Goal: Task Accomplishment & Management: Complete application form

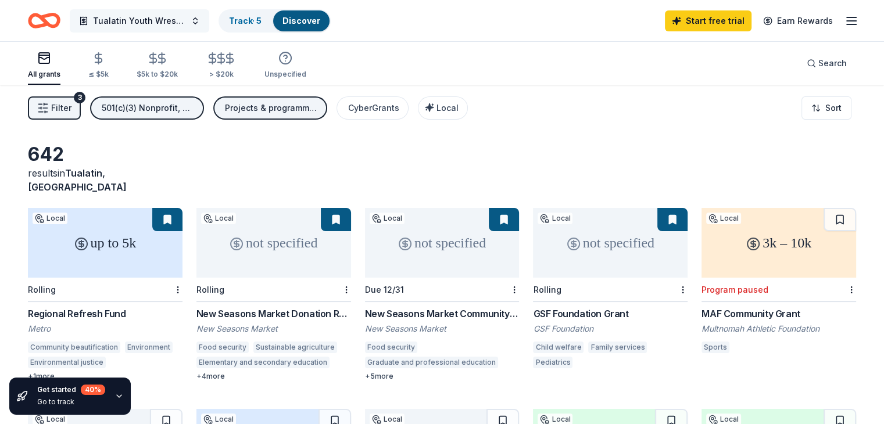
click at [186, 20] on span "Tualatin Youth Wrestling Club" at bounding box center [139, 21] width 93 height 14
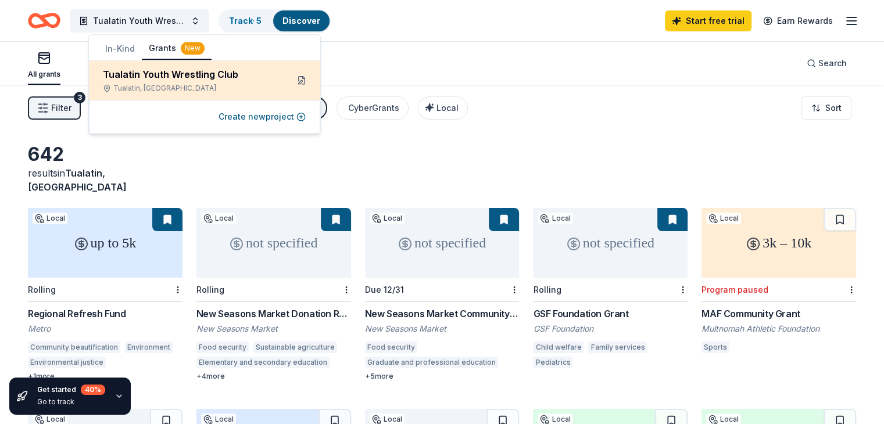
click at [301, 77] on button at bounding box center [301, 80] width 19 height 19
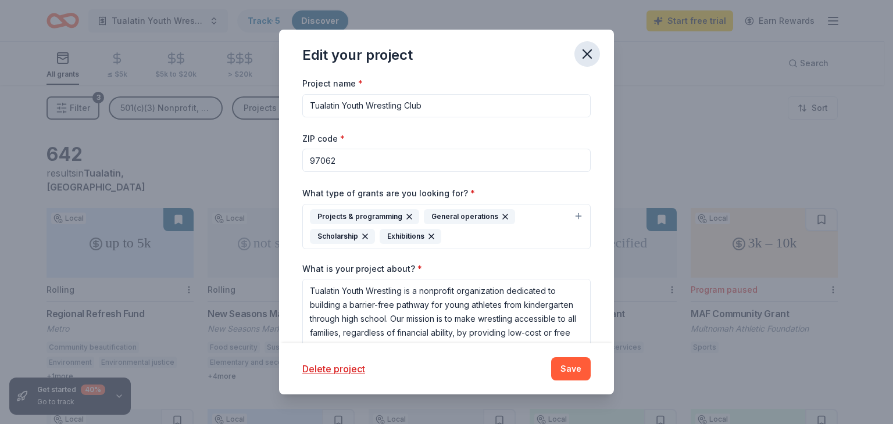
click at [586, 59] on icon "button" at bounding box center [587, 54] width 16 height 16
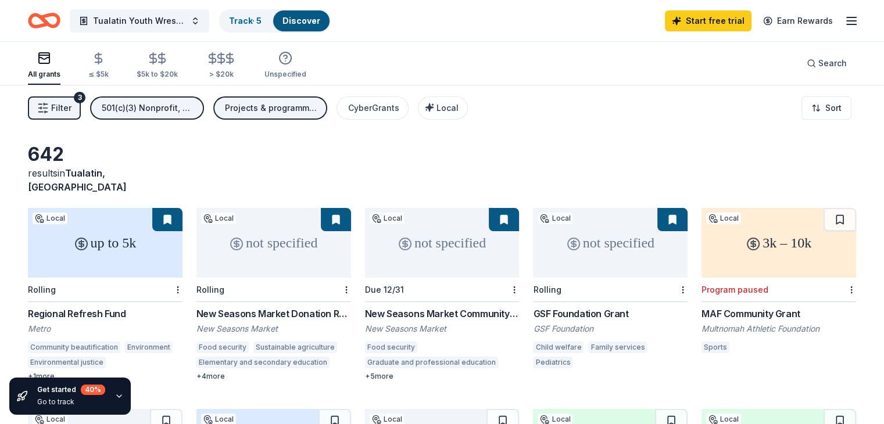
click at [845, 23] on icon "button" at bounding box center [852, 21] width 14 height 14
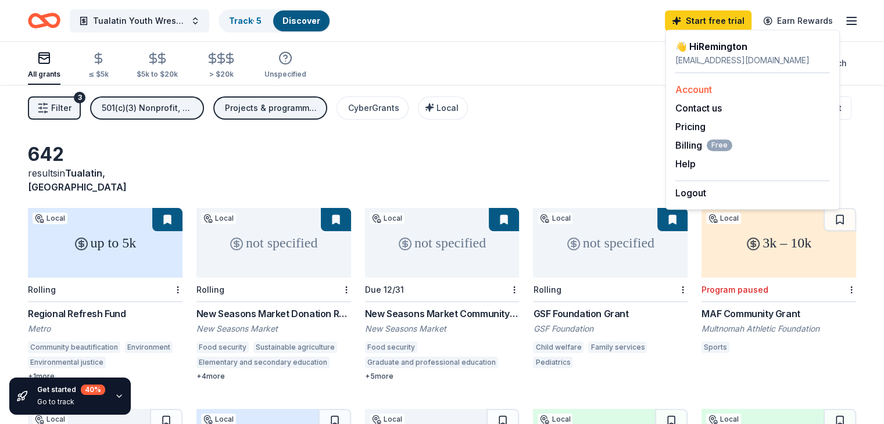
click at [705, 90] on link "Account" at bounding box center [694, 90] width 37 height 12
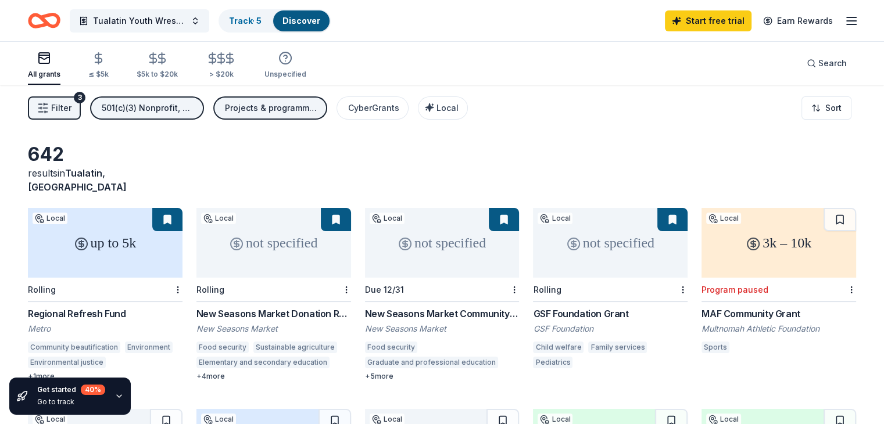
click at [845, 22] on icon "button" at bounding box center [852, 21] width 14 height 14
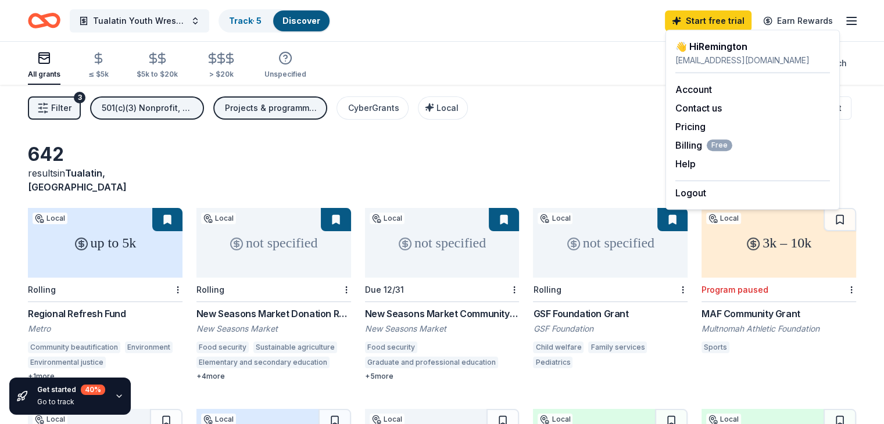
click at [315, 24] on link "Discover" at bounding box center [302, 21] width 38 height 10
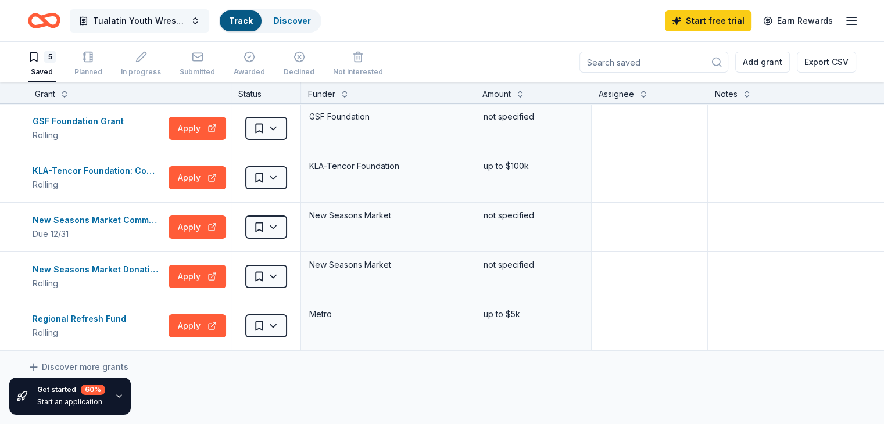
click at [179, 14] on span "Tualatin Youth Wrestling Club" at bounding box center [139, 21] width 93 height 14
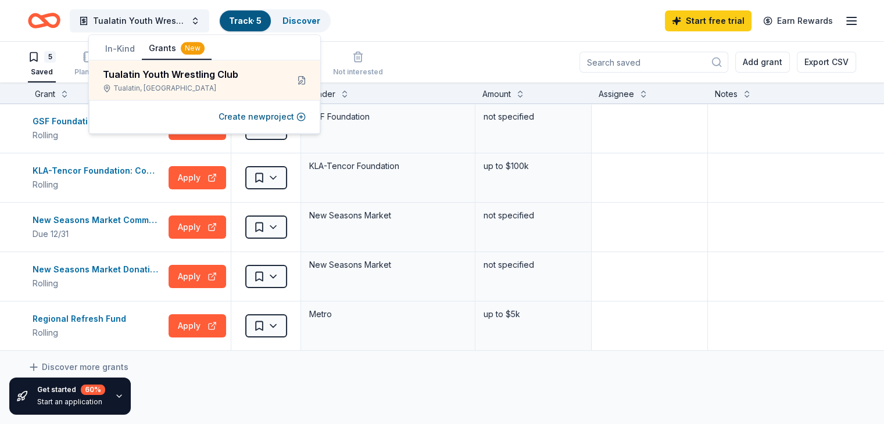
click at [455, 33] on div "Tualatin Youth Wrestling Club Track · 5 Discover Start free trial Earn Rewards" at bounding box center [442, 20] width 829 height 27
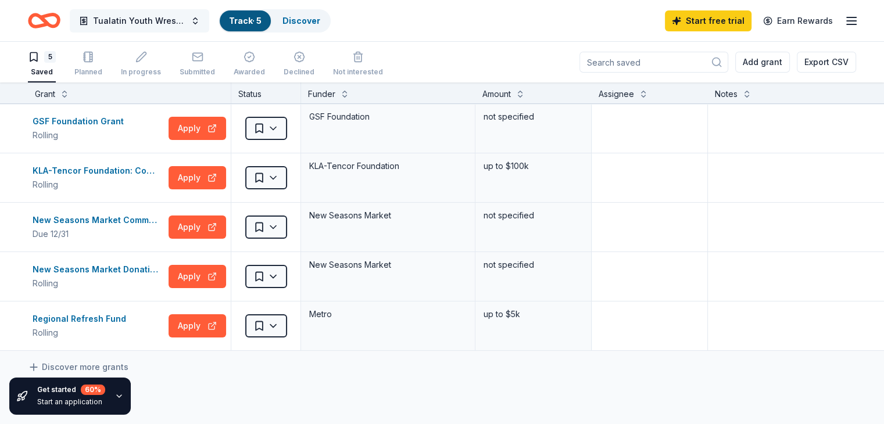
click at [88, 22] on span "button" at bounding box center [83, 20] width 9 height 9
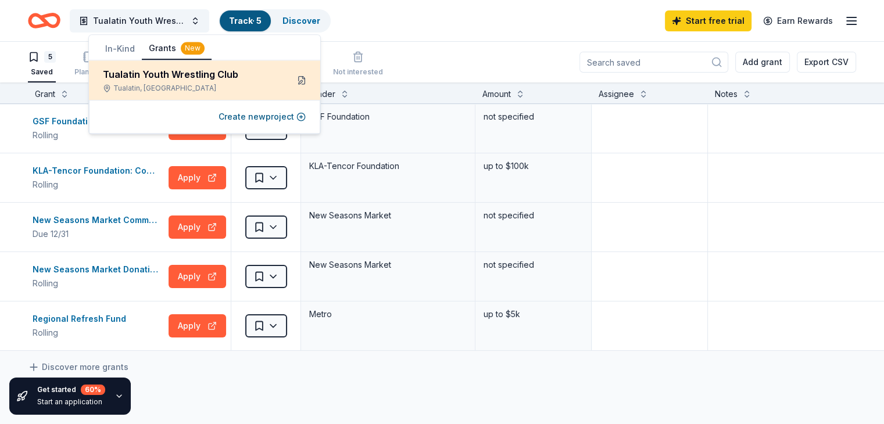
click at [305, 85] on button at bounding box center [301, 80] width 19 height 19
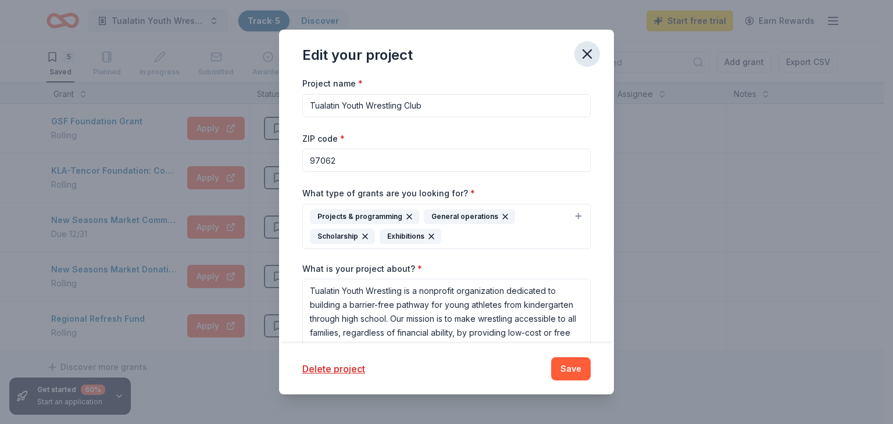
click at [577, 57] on button "button" at bounding box center [587, 54] width 26 height 26
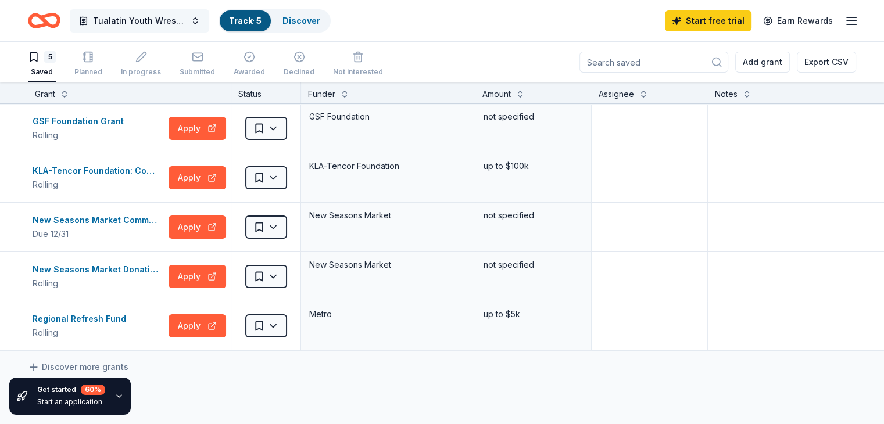
click at [142, 14] on span "Tualatin Youth Wrestling Club" at bounding box center [139, 21] width 93 height 14
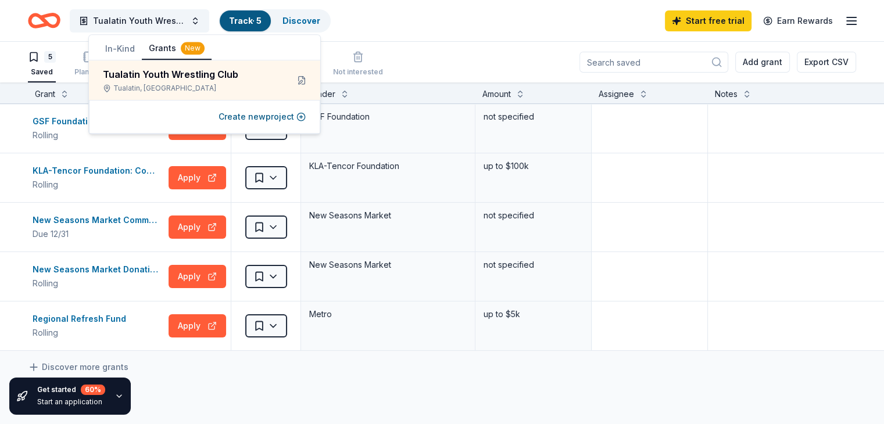
click at [116, 53] on button "In-Kind" at bounding box center [120, 48] width 44 height 21
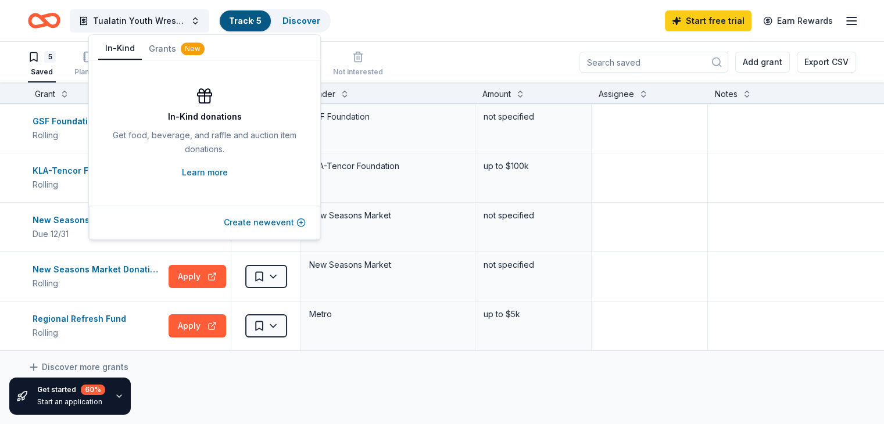
click at [256, 229] on button "Create new event" at bounding box center [265, 223] width 82 height 14
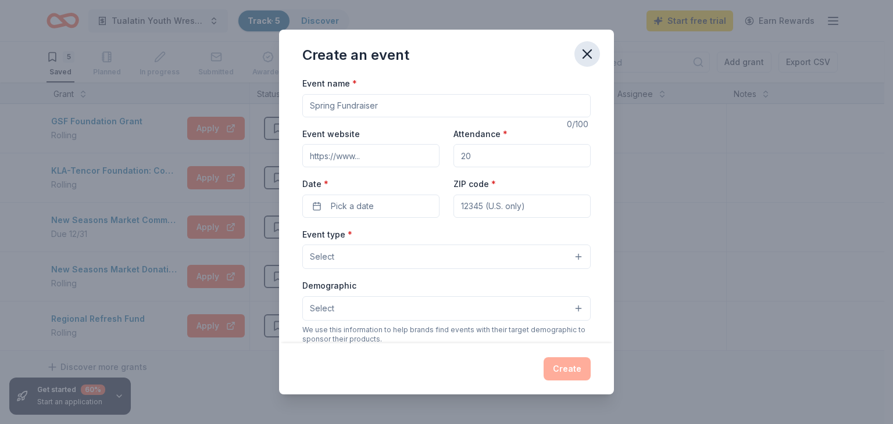
click at [587, 52] on icon "button" at bounding box center [587, 54] width 16 height 16
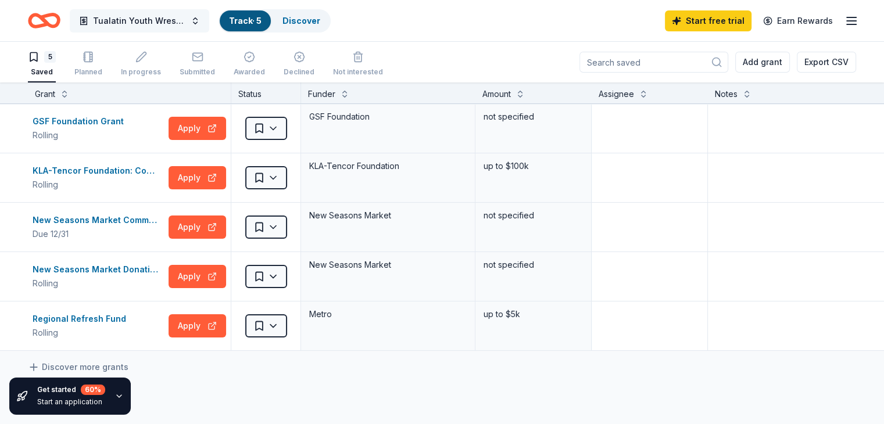
click at [177, 12] on button "Tualatin Youth Wrestling Club" at bounding box center [140, 20] width 140 height 23
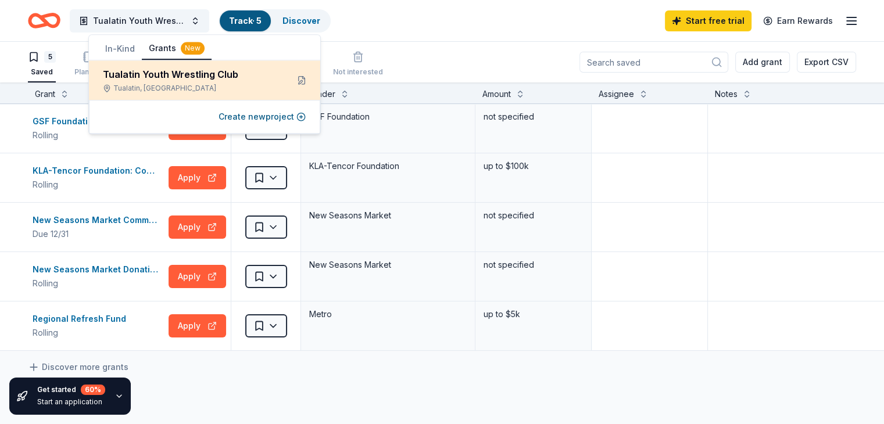
click at [214, 81] on div "Tualatin Youth Wrestling Club" at bounding box center [191, 74] width 176 height 14
click at [304, 81] on button at bounding box center [301, 80] width 19 height 19
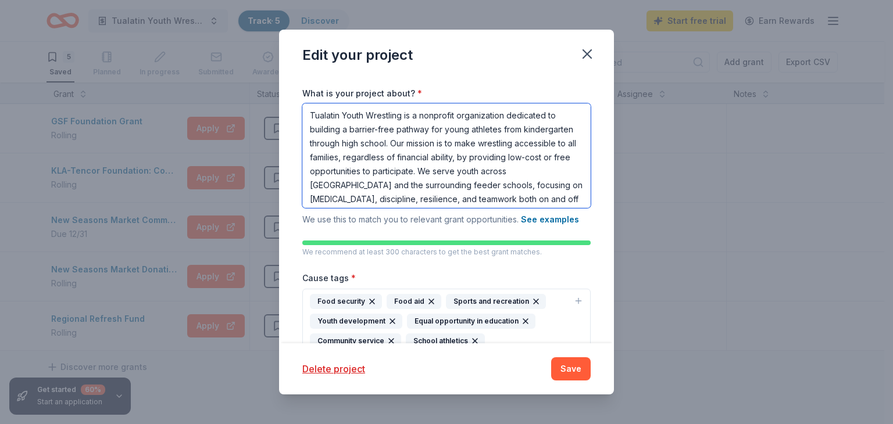
scroll to position [115, 0]
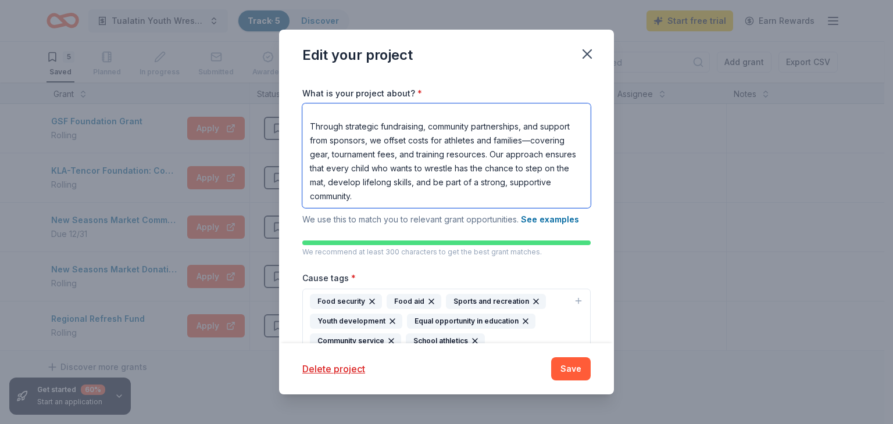
drag, startPoint x: 309, startPoint y: 111, endPoint x: 497, endPoint y: 260, distance: 240.0
click at [497, 260] on div "Project name * Tualatin Youth Wrestling Club ZIP code * 97062 What type of gran…" at bounding box center [446, 171] width 288 height 541
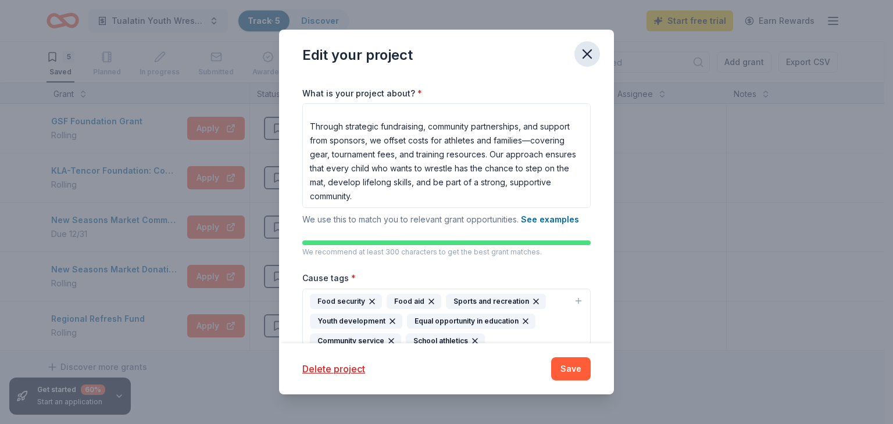
click at [586, 55] on icon "button" at bounding box center [587, 54] width 8 height 8
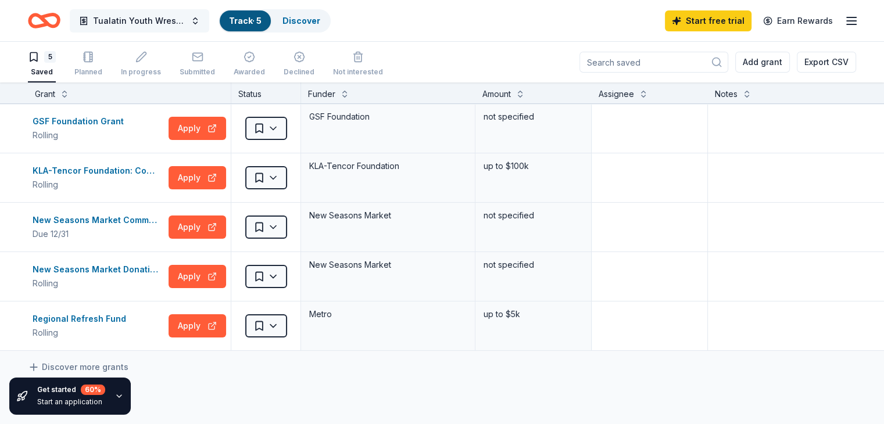
click at [186, 15] on span "Tualatin Youth Wrestling Club" at bounding box center [139, 21] width 93 height 14
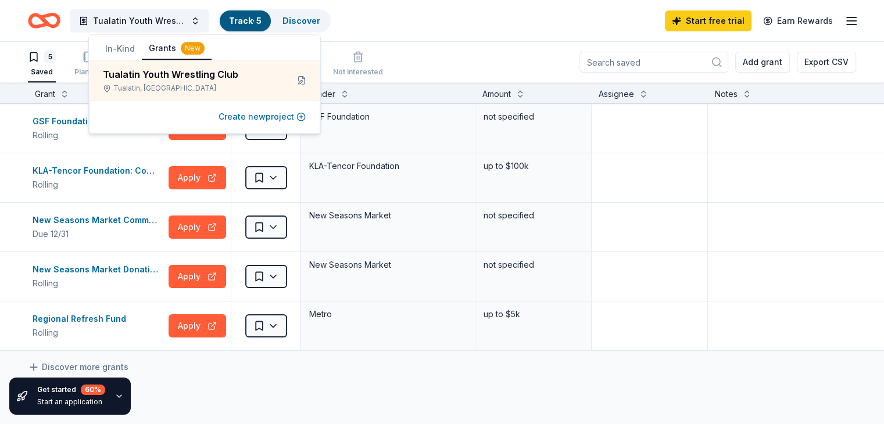
click at [272, 119] on button "Create new project" at bounding box center [262, 117] width 87 height 14
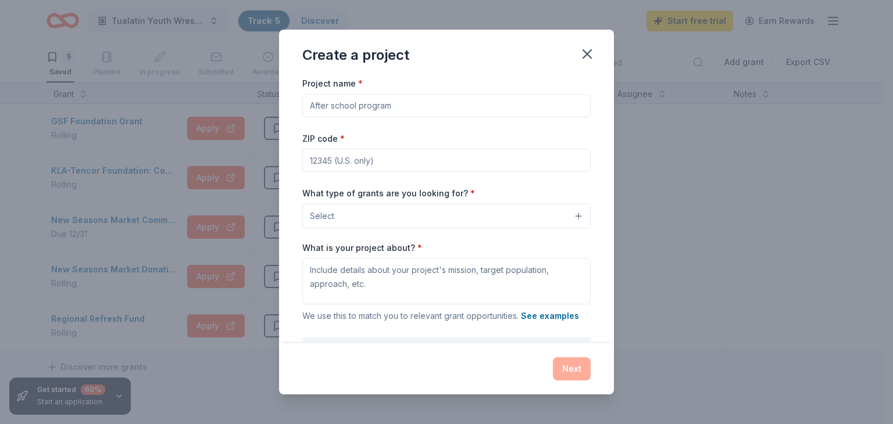
click at [388, 107] on input "Project name *" at bounding box center [446, 105] width 288 height 23
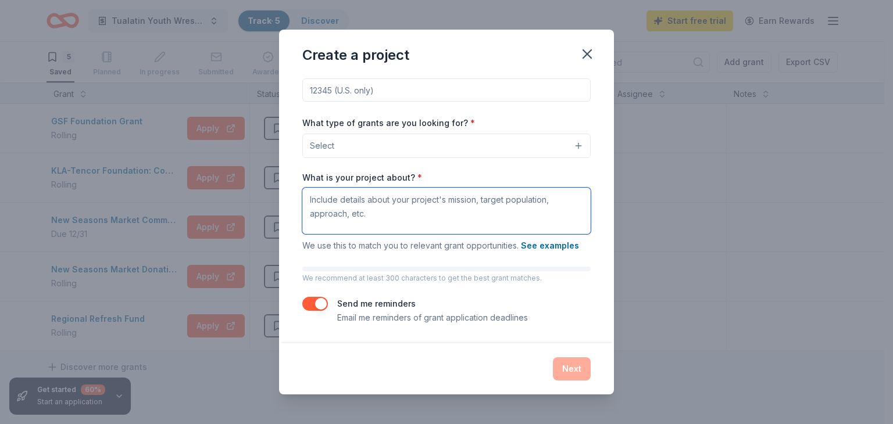
click at [353, 199] on textarea "What is your project about? *" at bounding box center [446, 211] width 288 height 47
paste textarea "Tualatin Youth Wrestling is a nonprofit organization dedicated to building a ba…"
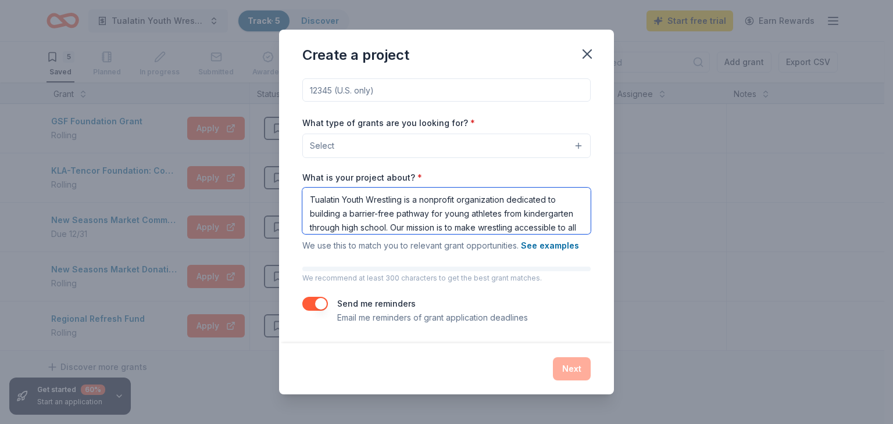
scroll to position [108, 0]
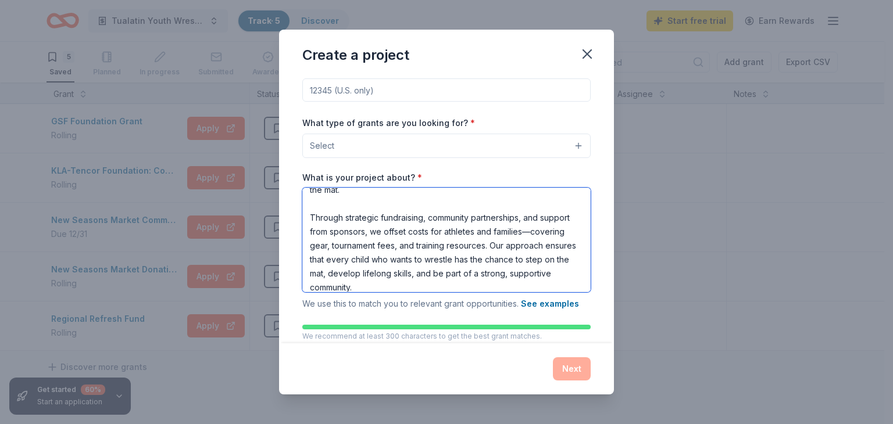
type textarea "Tualatin Youth Wrestling is a nonprofit organization dedicated to building a ba…"
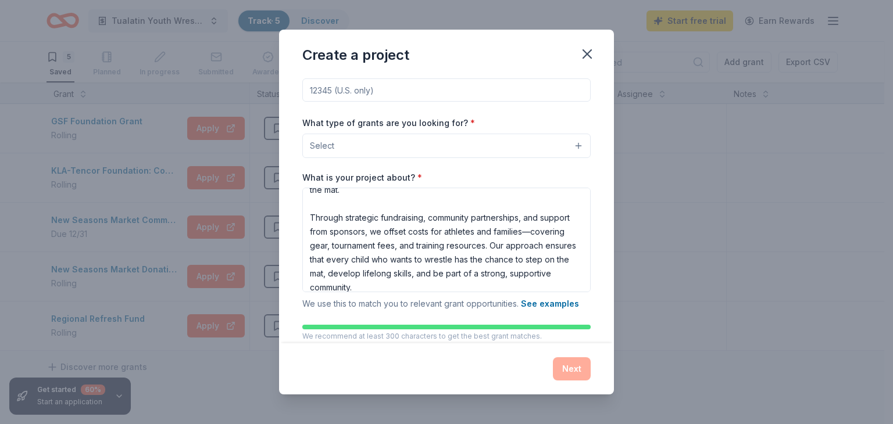
click at [356, 158] on div "Project name * ZIP code * What type of grants are you looking for? * Select Wha…" at bounding box center [446, 194] width 288 height 377
click at [354, 148] on button "Select" at bounding box center [446, 146] width 288 height 24
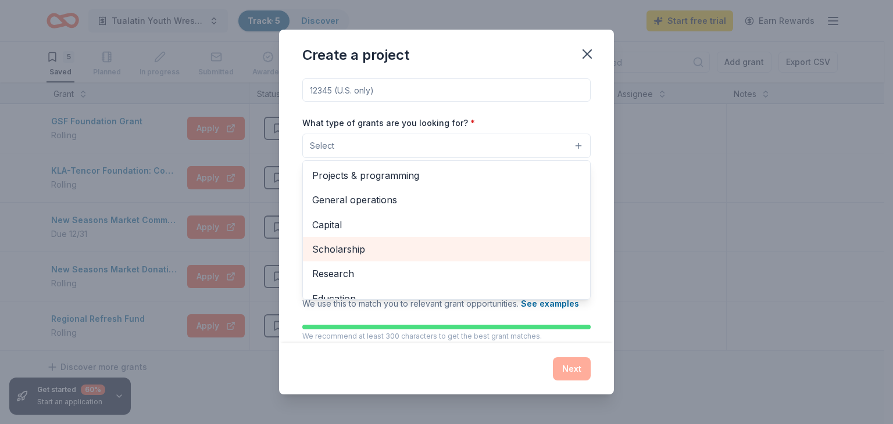
scroll to position [0, 0]
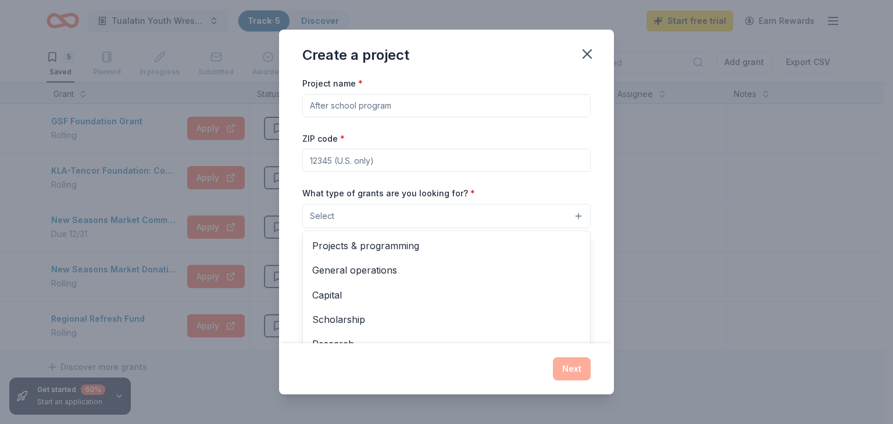
click at [588, 57] on div "Create a project Project name * ZIP code * What type of grants are you looking …" at bounding box center [446, 212] width 335 height 365
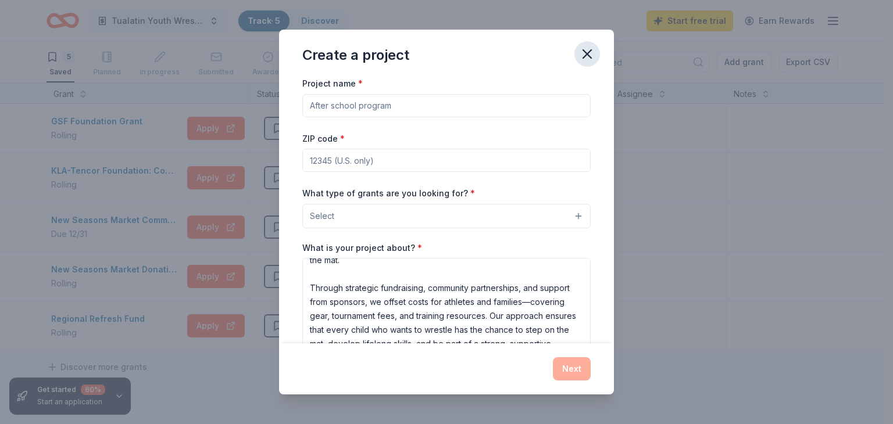
click at [587, 58] on icon "button" at bounding box center [587, 54] width 16 height 16
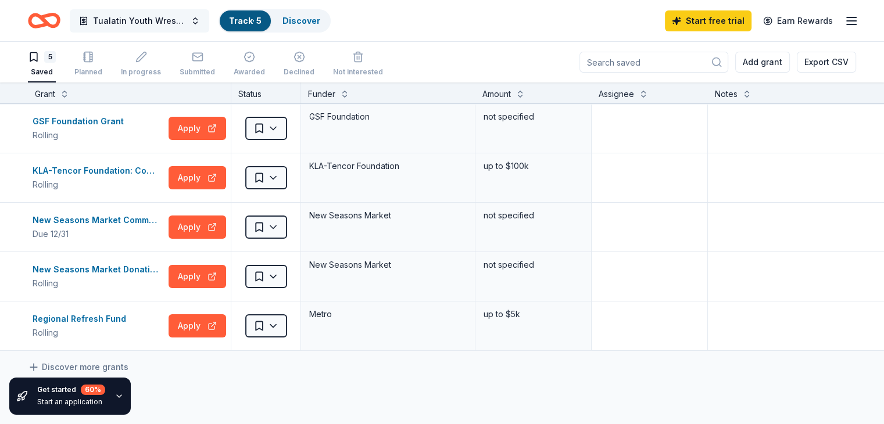
click at [176, 9] on button "Tualatin Youth Wrestling Club" at bounding box center [140, 20] width 140 height 23
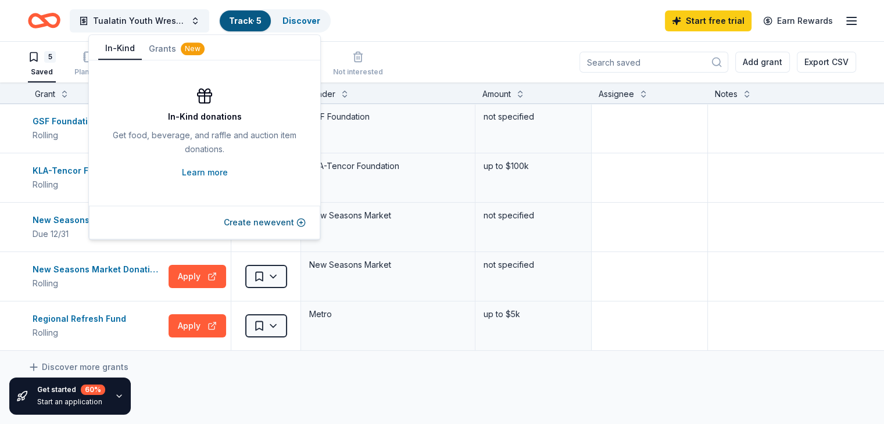
click at [120, 45] on button "In-Kind" at bounding box center [120, 49] width 44 height 22
click at [265, 227] on button "Create new event" at bounding box center [265, 223] width 82 height 14
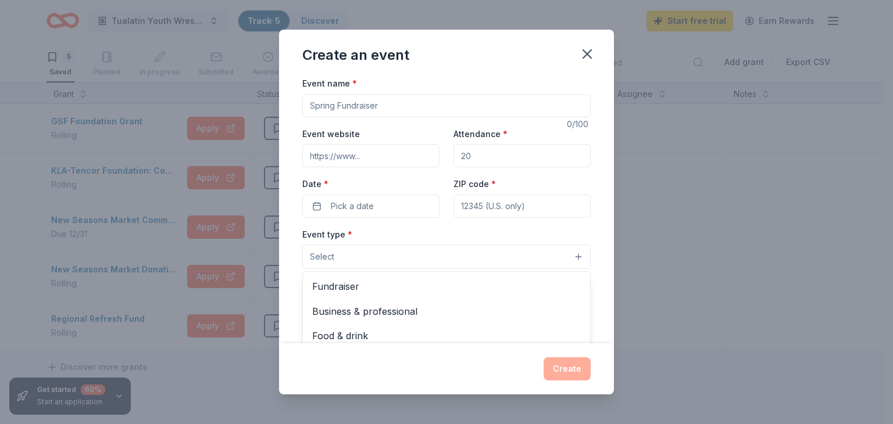
click at [402, 251] on button "Select" at bounding box center [446, 257] width 288 height 24
click at [401, 287] on span "Fundraiser" at bounding box center [446, 286] width 269 height 15
click at [358, 106] on div "Event name * 0 /100 Event website Attendance * Date * Pick a date ZIP code * Ev…" at bounding box center [446, 345] width 288 height 538
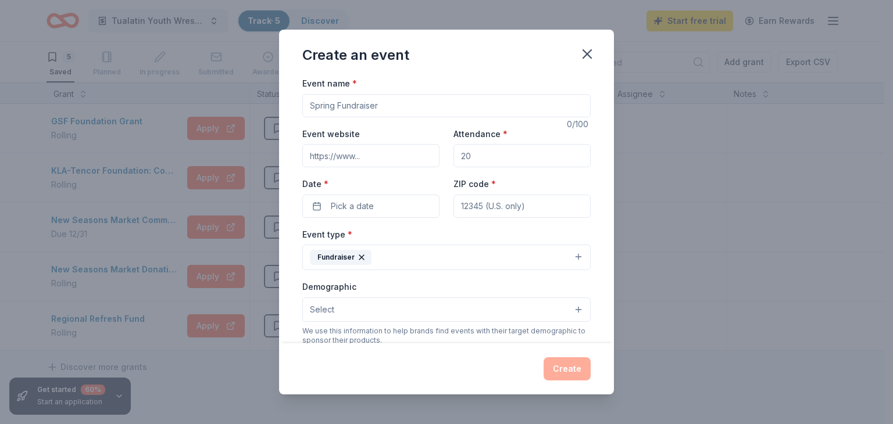
click at [358, 106] on input "Event name *" at bounding box center [446, 105] width 288 height 23
type input "Welcome to the Pack"
type input "150"
click at [365, 217] on button "Pick a date" at bounding box center [370, 206] width 137 height 23
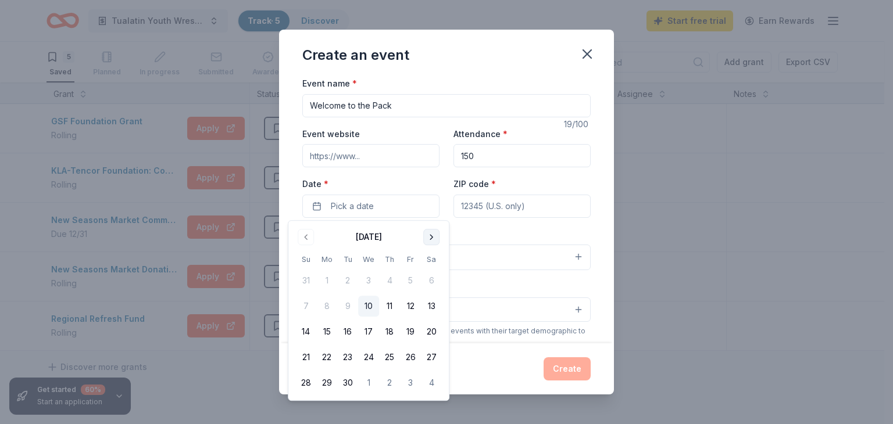
click at [430, 239] on button "Go to next month" at bounding box center [431, 237] width 16 height 16
click at [412, 308] on button "10" at bounding box center [410, 306] width 21 height 21
click at [476, 215] on input "ZIP code *" at bounding box center [522, 206] width 137 height 23
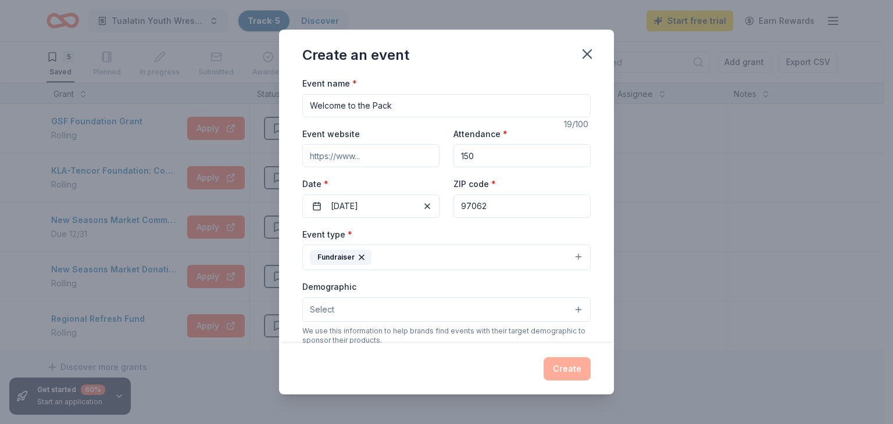
type input "97062"
click at [412, 309] on button "Select" at bounding box center [446, 310] width 288 height 24
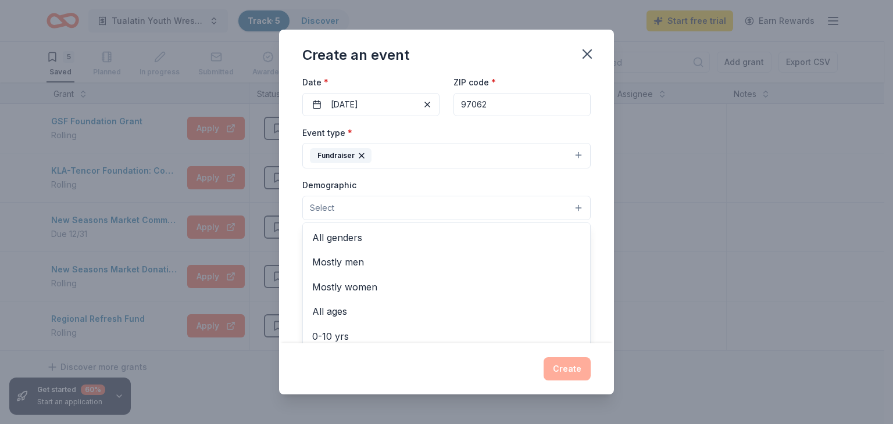
scroll to position [102, 0]
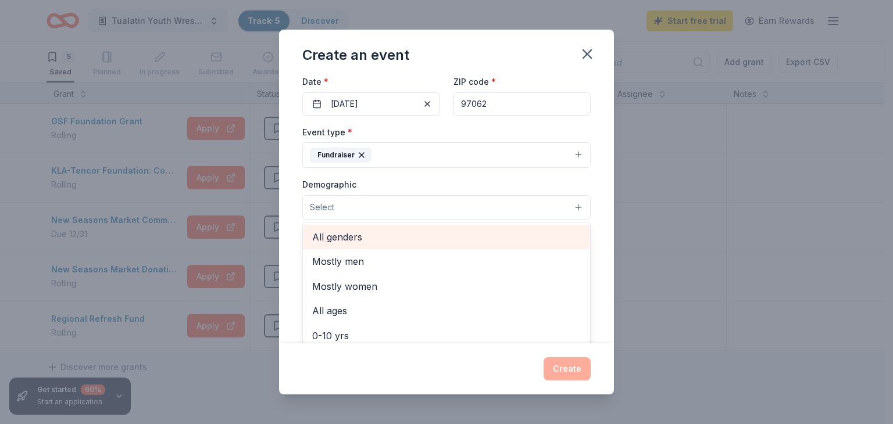
click at [368, 244] on span "All genders" at bounding box center [446, 237] width 269 height 15
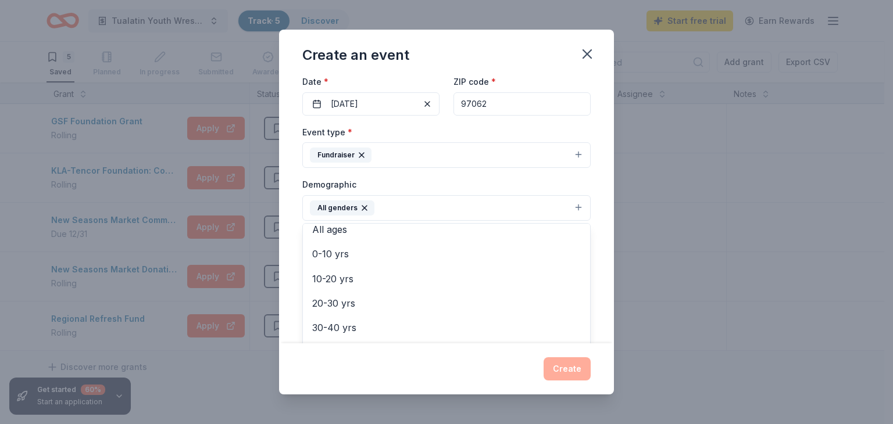
scroll to position [62, 0]
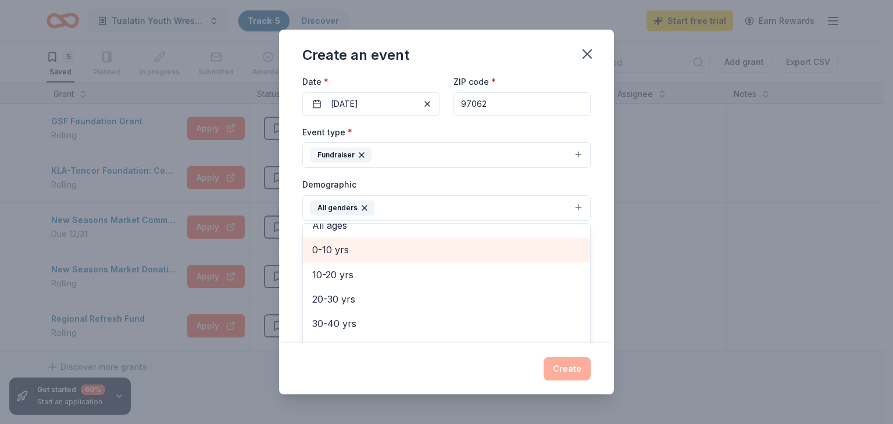
click at [368, 251] on span "0-10 yrs" at bounding box center [446, 249] width 269 height 15
click at [367, 251] on span "10-20 yrs" at bounding box center [446, 249] width 269 height 15
click at [367, 251] on span "20-30 yrs" at bounding box center [446, 249] width 269 height 15
click at [367, 251] on span "30-40 yrs" at bounding box center [446, 249] width 269 height 15
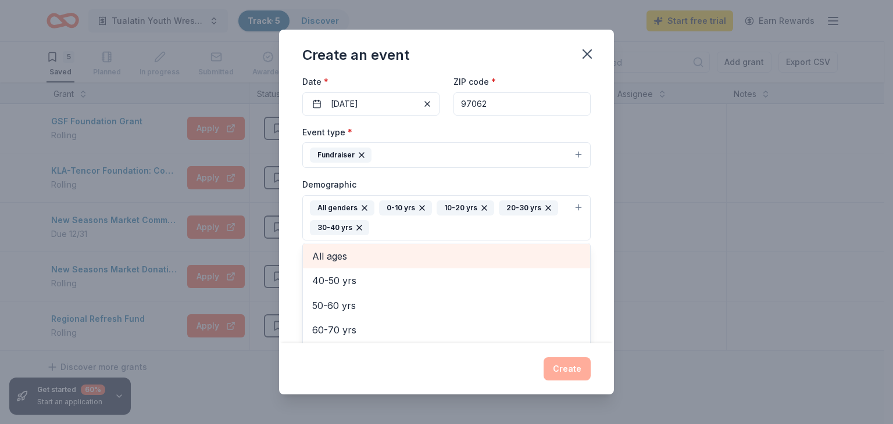
click at [367, 251] on span "All ages" at bounding box center [446, 256] width 269 height 15
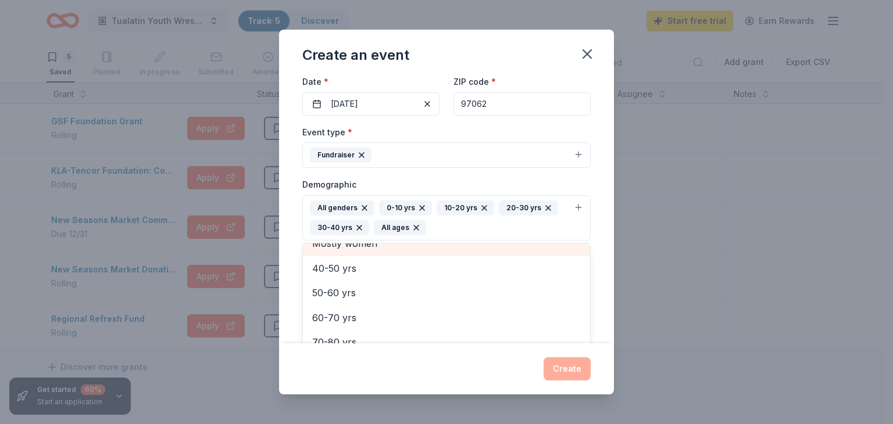
scroll to position [27, 0]
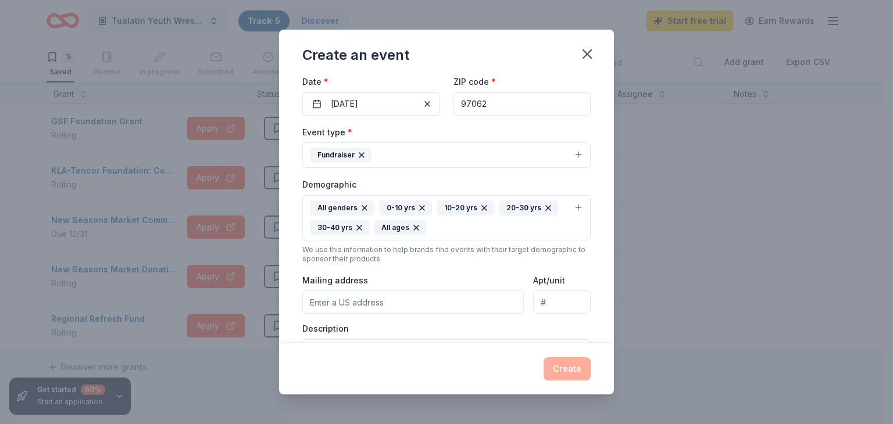
click at [413, 229] on icon "button" at bounding box center [416, 227] width 9 height 9
click at [387, 230] on div "All genders 0-10 yrs 10-20 yrs 20-30 yrs 30-40 yrs" at bounding box center [439, 218] width 259 height 35
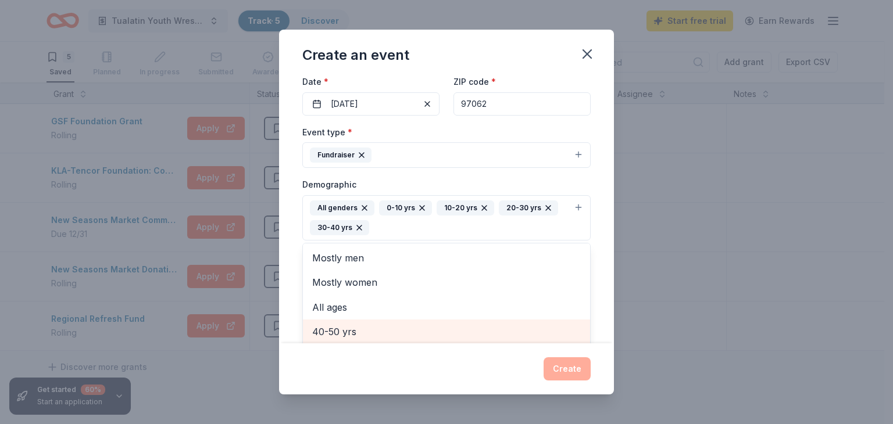
scroll to position [102, 0]
click at [360, 330] on span "40-50 yrs" at bounding box center [446, 331] width 269 height 15
click at [360, 330] on span "50-60 yrs" at bounding box center [446, 331] width 269 height 15
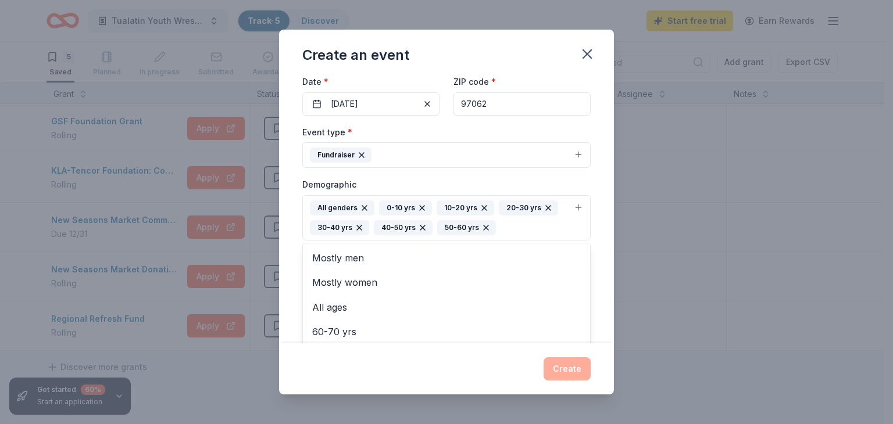
click at [597, 236] on div "Event name * Welcome to the Pack 19 /100 Event website Attendance * 150 Date * …" at bounding box center [446, 209] width 335 height 267
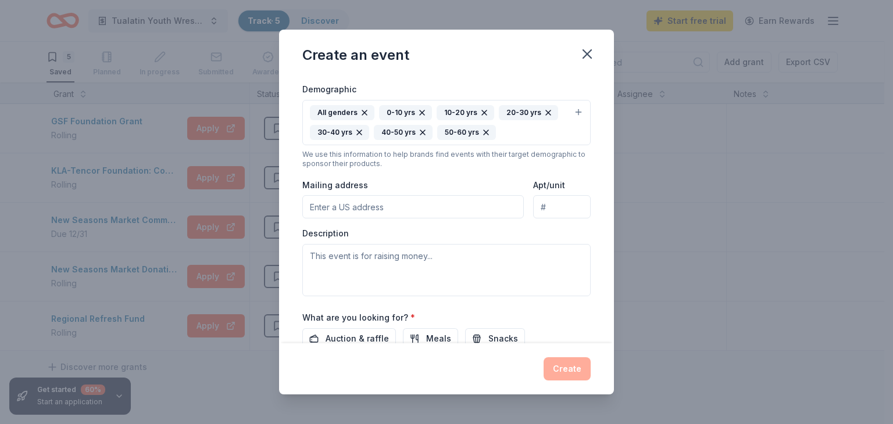
scroll to position [199, 0]
click at [483, 206] on input "Mailing address" at bounding box center [413, 205] width 222 height 23
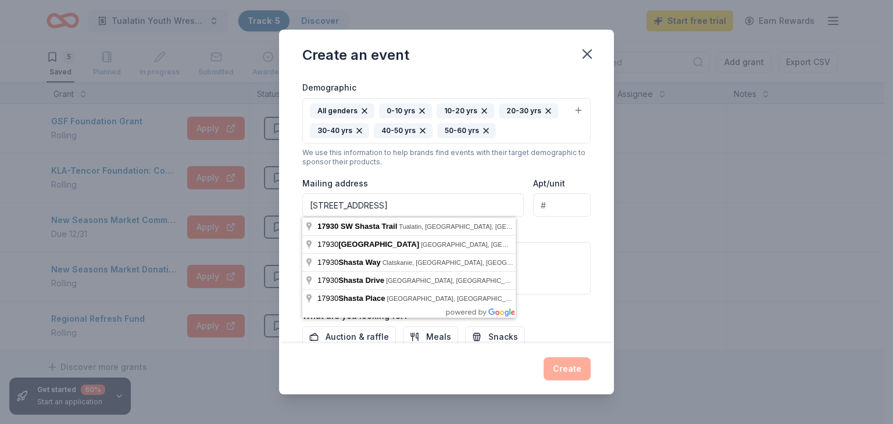
click at [458, 202] on input "17930 SW Shasta Trl" at bounding box center [413, 205] width 222 height 23
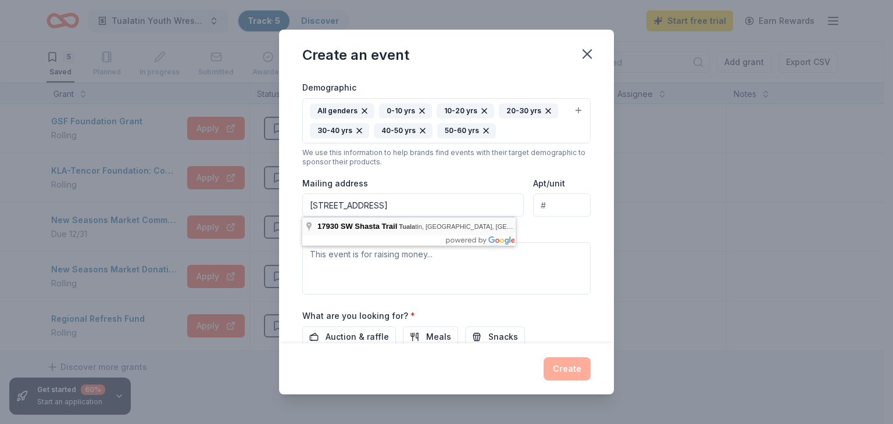
type input "17930 Southwest Shasta Trail, Tualatin, OR, 97062"
click at [416, 255] on textarea at bounding box center [446, 268] width 288 height 52
paste textarea "Tualatin Youth Wrestling is a nonprofit organization dedicated to building a ba…"
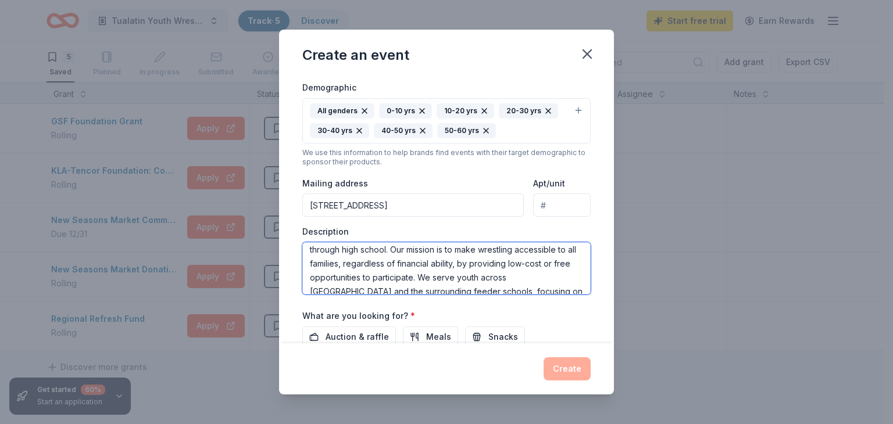
scroll to position [0, 0]
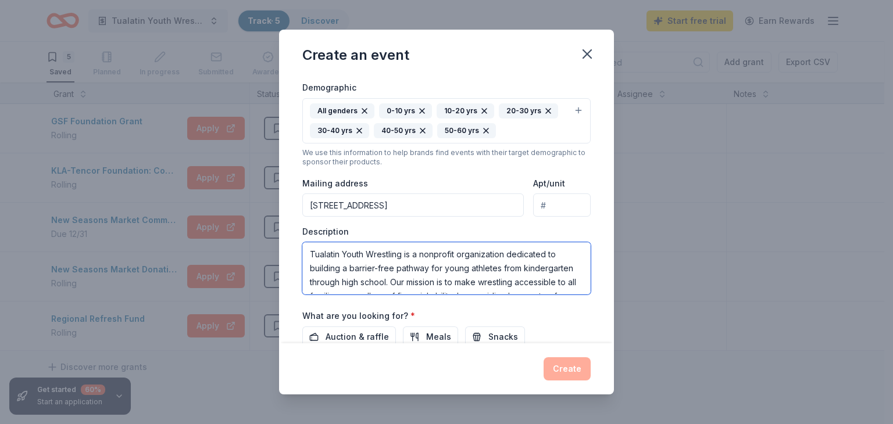
type textarea "Tualatin Youth Wrestling is a nonprofit organization dedicated to building a ba…"
click at [359, 335] on span "Auction & raffle" at bounding box center [357, 337] width 63 height 14
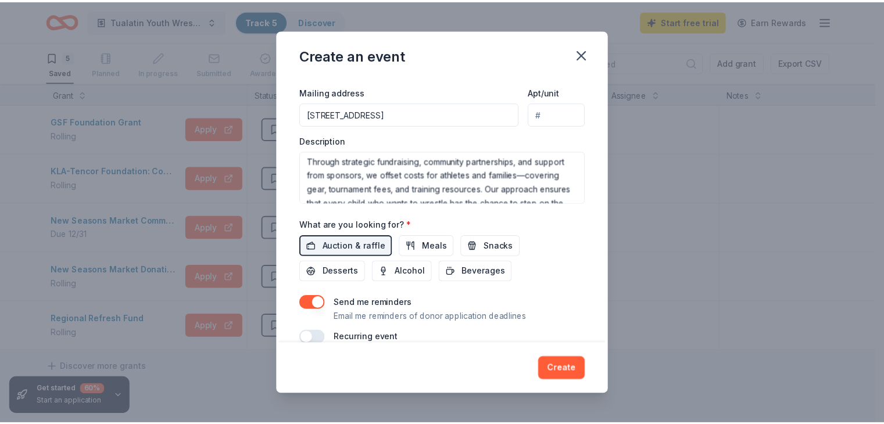
scroll to position [297, 0]
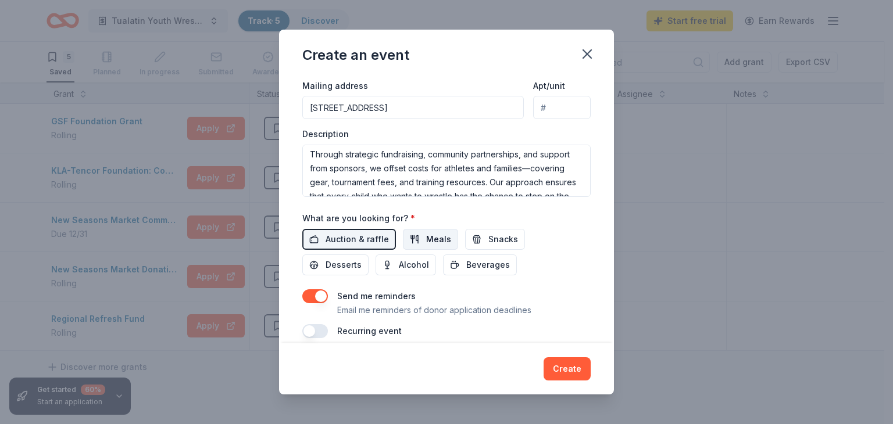
click at [451, 240] on button "Meals" at bounding box center [430, 239] width 55 height 21
click at [479, 233] on button "Snacks" at bounding box center [495, 239] width 60 height 21
click at [479, 248] on button "Snacks" at bounding box center [495, 239] width 60 height 21
click at [481, 262] on span "Beverages" at bounding box center [488, 265] width 44 height 14
click at [491, 238] on span "Snacks" at bounding box center [503, 240] width 30 height 14
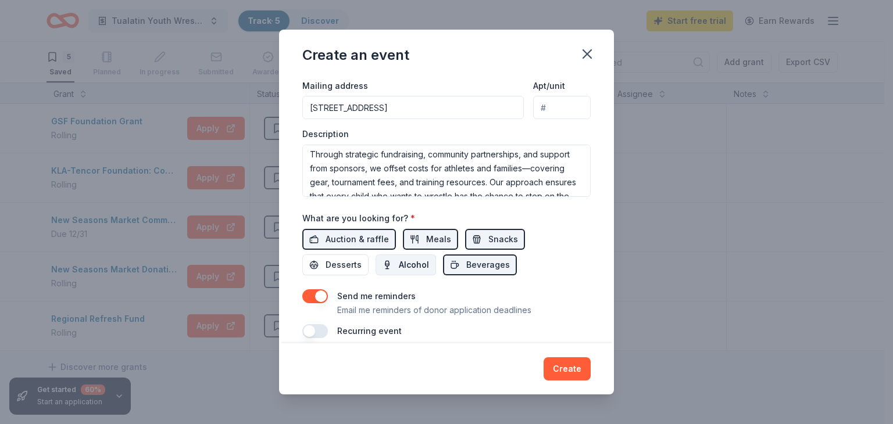
click at [420, 264] on span "Alcohol" at bounding box center [414, 265] width 30 height 14
click at [344, 265] on span "Desserts" at bounding box center [344, 265] width 36 height 14
click at [381, 297] on label "Send me reminders" at bounding box center [376, 296] width 78 height 10
click at [335, 295] on div "Send me reminders Email me reminders of donor application deadlines" at bounding box center [446, 304] width 288 height 28
click at [294, 299] on div "Event name * Welcome to the Pack 19 /100 Event website Attendance * 150 Date * …" at bounding box center [446, 209] width 335 height 267
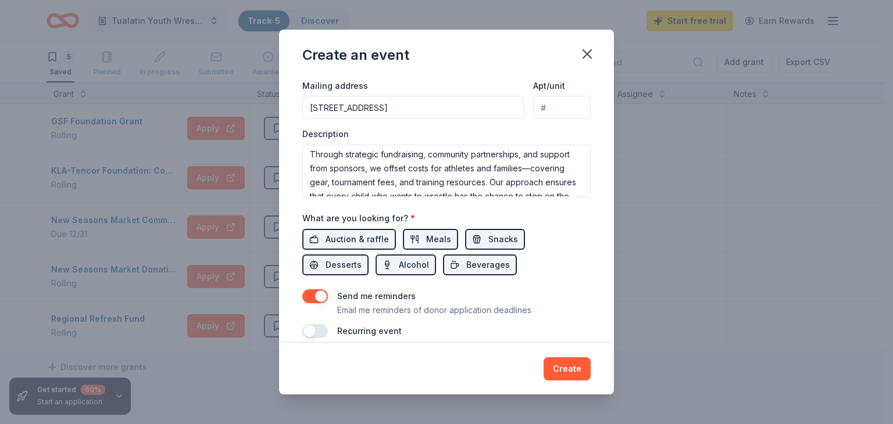
click at [313, 300] on button "button" at bounding box center [315, 297] width 26 height 14
click at [558, 370] on button "Create" at bounding box center [567, 369] width 47 height 23
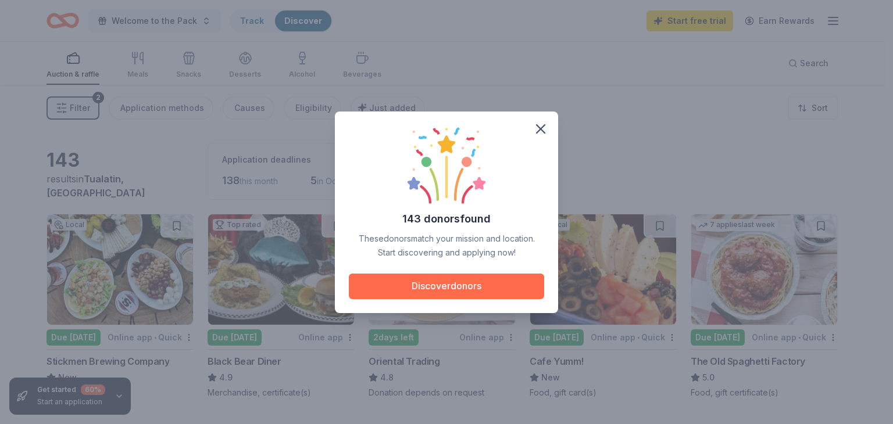
click at [449, 285] on button "Discover donors" at bounding box center [446, 287] width 195 height 26
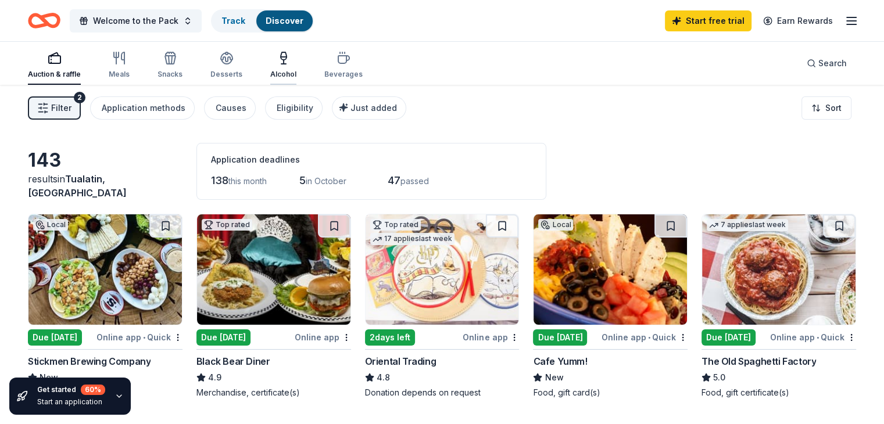
click at [297, 70] on div "Alcohol" at bounding box center [283, 74] width 26 height 9
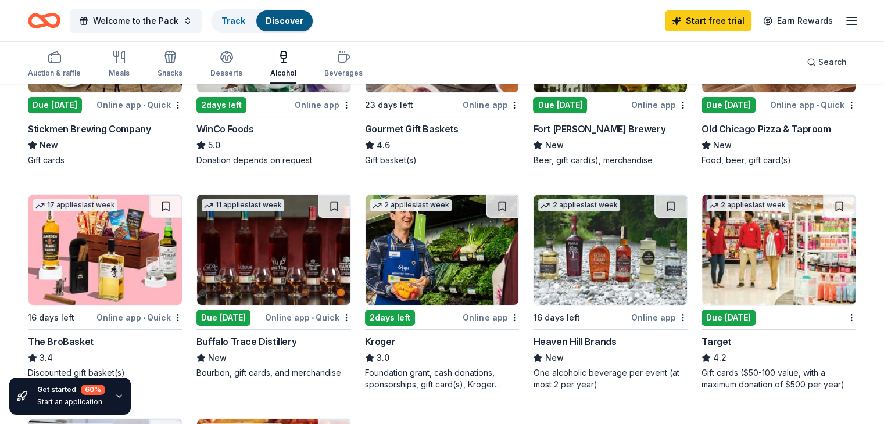
scroll to position [44, 0]
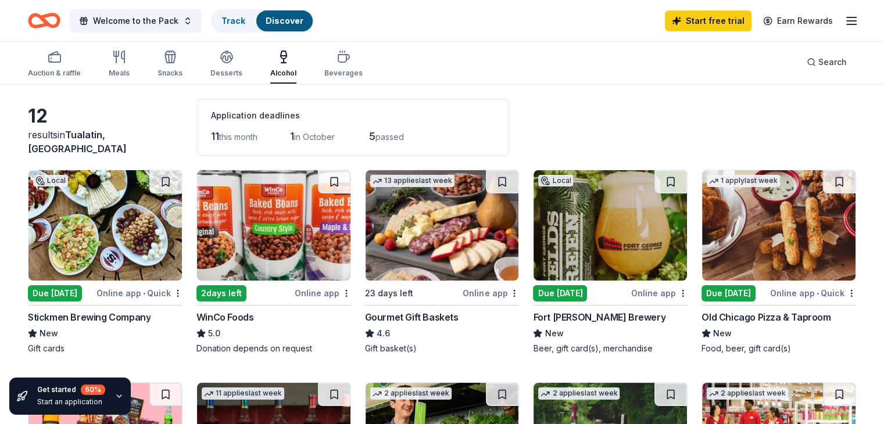
click at [433, 229] on img at bounding box center [442, 225] width 153 height 110
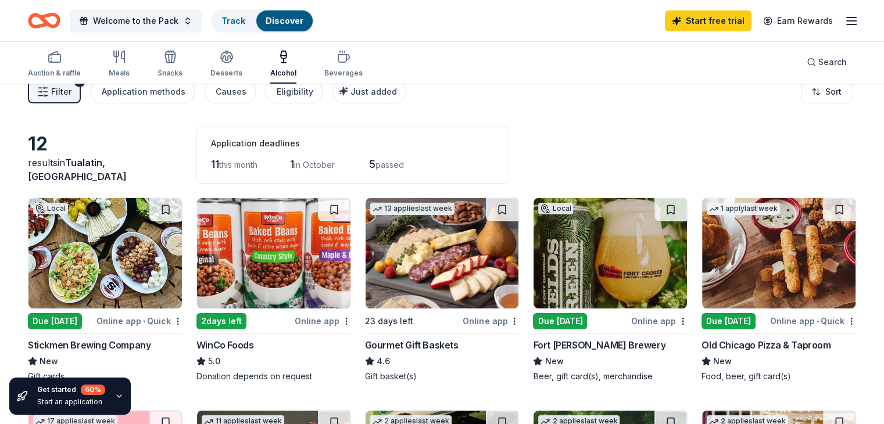
scroll to position [0, 0]
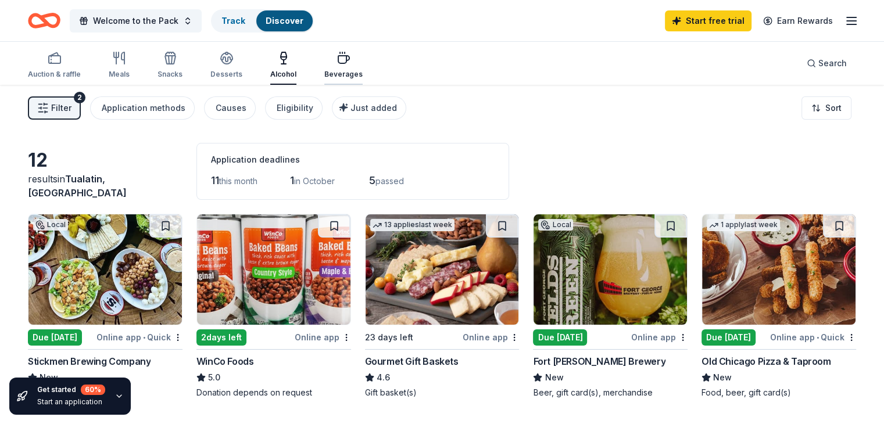
click at [351, 61] on icon "button" at bounding box center [344, 58] width 14 height 14
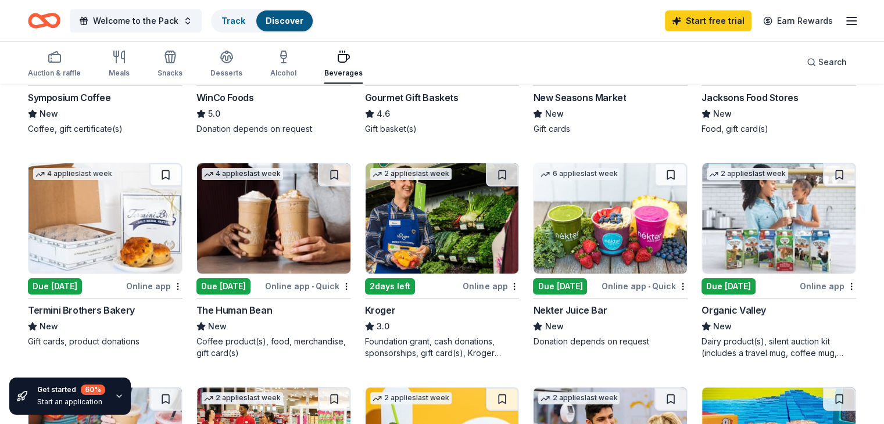
scroll to position [283, 0]
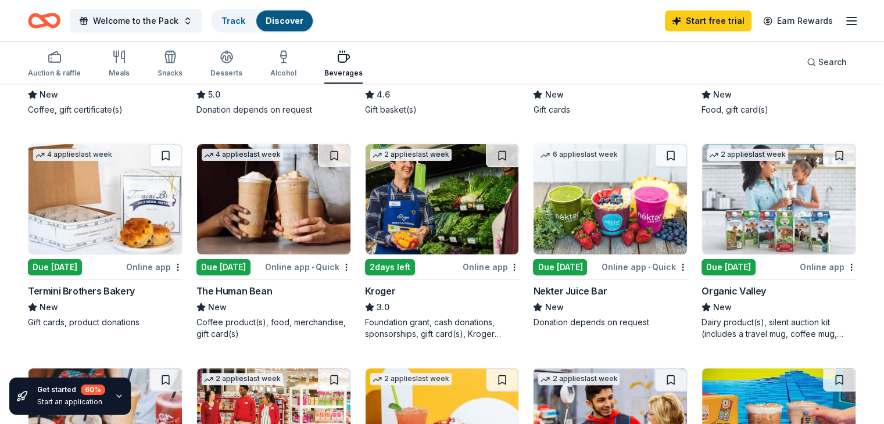
click at [580, 214] on img at bounding box center [610, 199] width 153 height 110
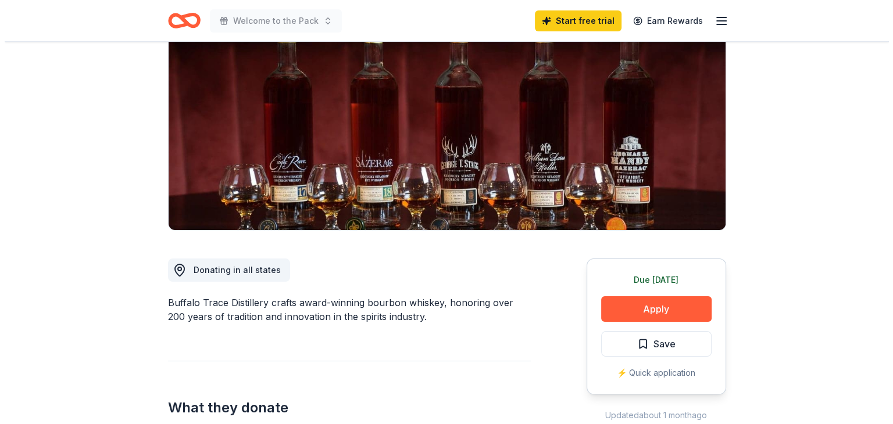
scroll to position [176, 0]
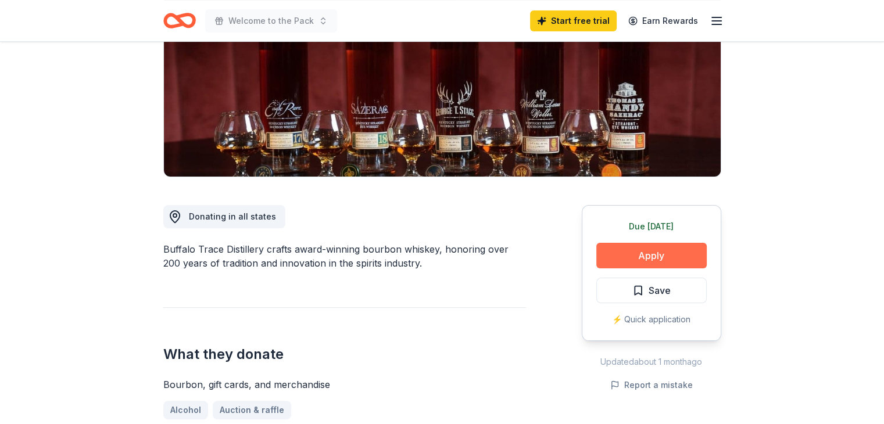
click at [655, 256] on button "Apply" at bounding box center [652, 256] width 110 height 26
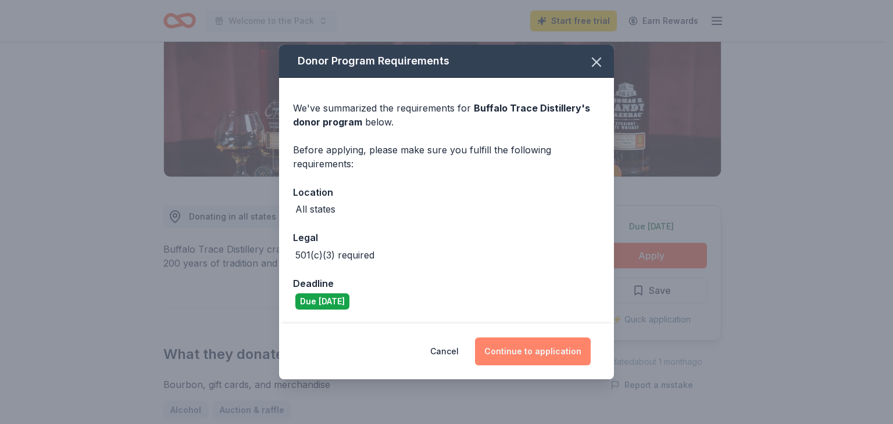
click at [529, 340] on button "Continue to application" at bounding box center [533, 352] width 116 height 28
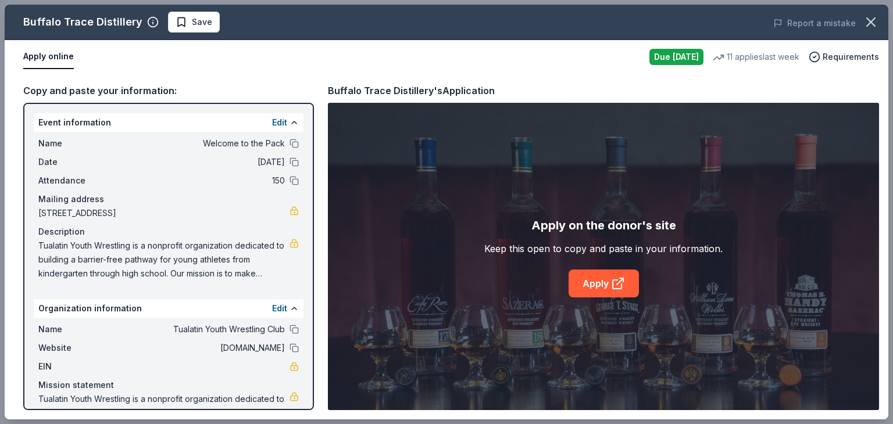
click at [340, 259] on div "Apply on the donor's site Keep this open to copy and paste in your information.…" at bounding box center [603, 257] width 551 height 308
click at [573, 281] on link "Apply" at bounding box center [604, 284] width 70 height 28
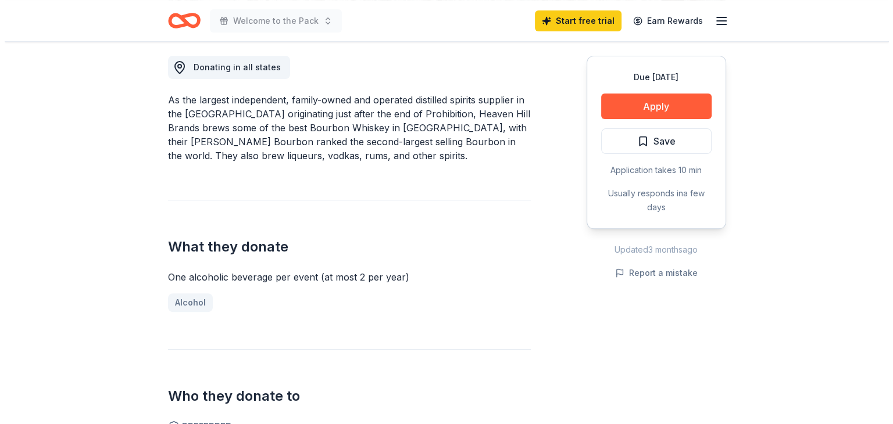
scroll to position [321, 0]
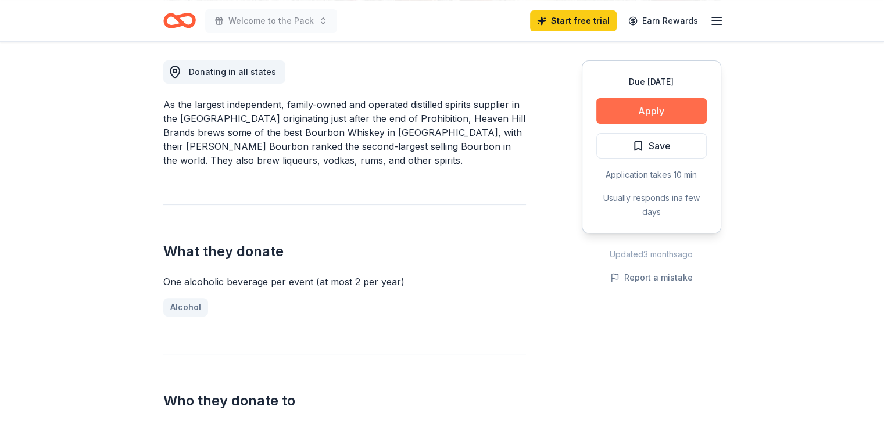
click at [652, 106] on button "Apply" at bounding box center [652, 111] width 110 height 26
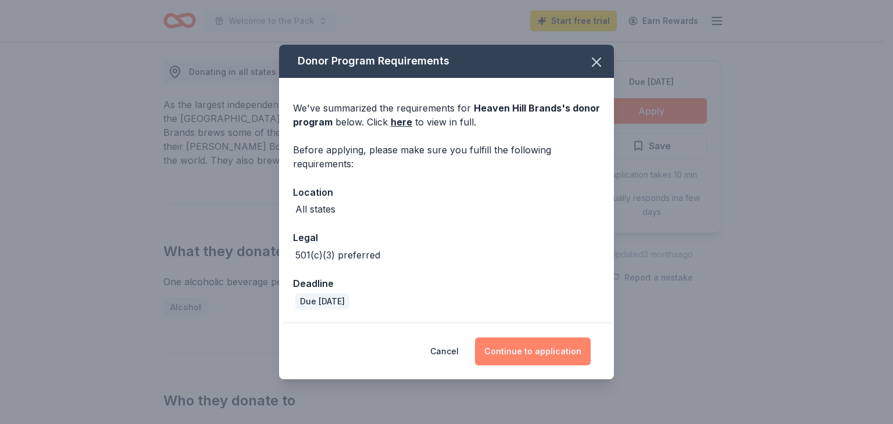
click at [535, 350] on button "Continue to application" at bounding box center [533, 352] width 116 height 28
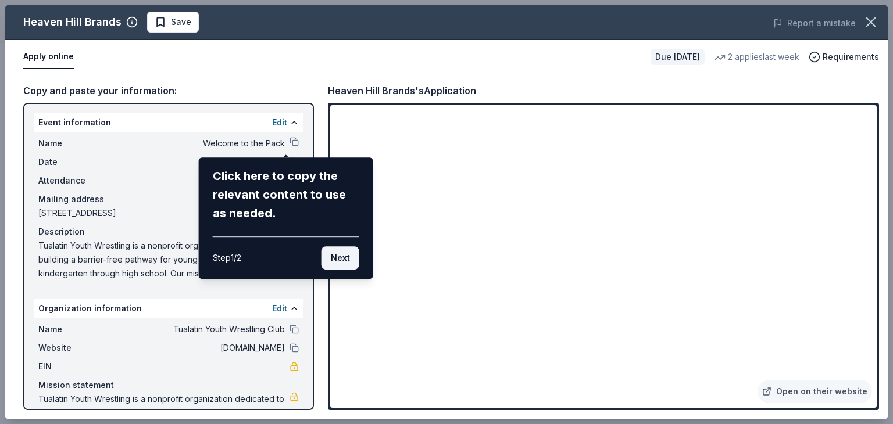
click at [334, 261] on button "Next" at bounding box center [341, 258] width 38 height 23
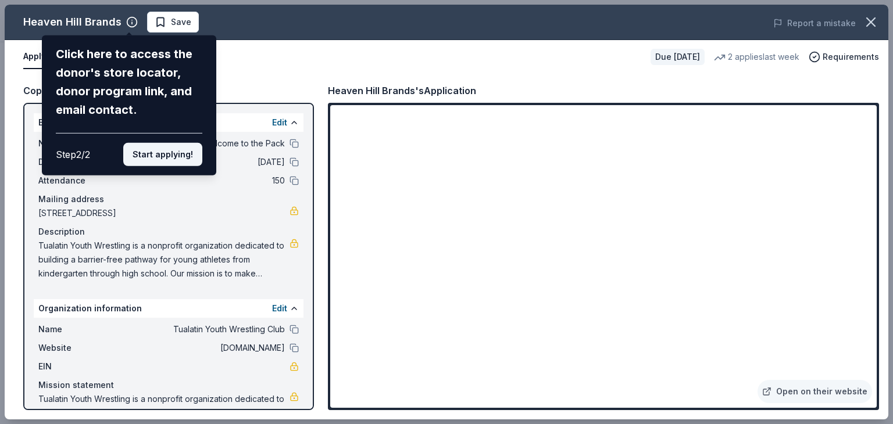
click at [170, 155] on button "Start applying!" at bounding box center [162, 154] width 79 height 23
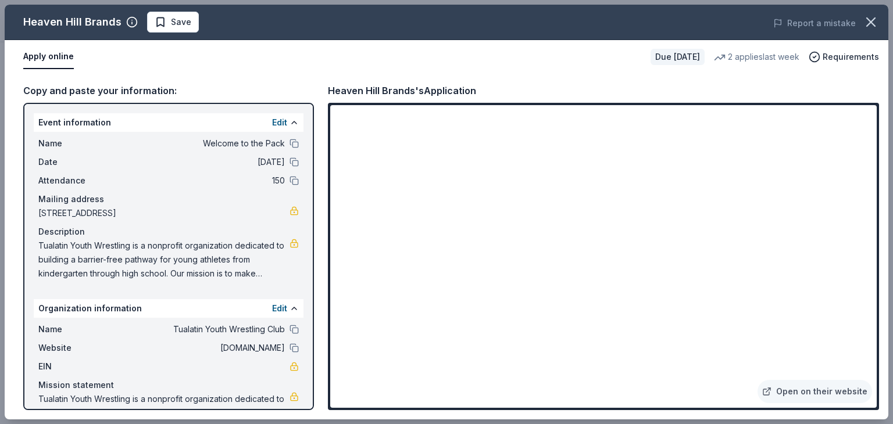
click at [323, 35] on div "Heaven Hill Brands Save Report a mistake" at bounding box center [447, 22] width 884 height 35
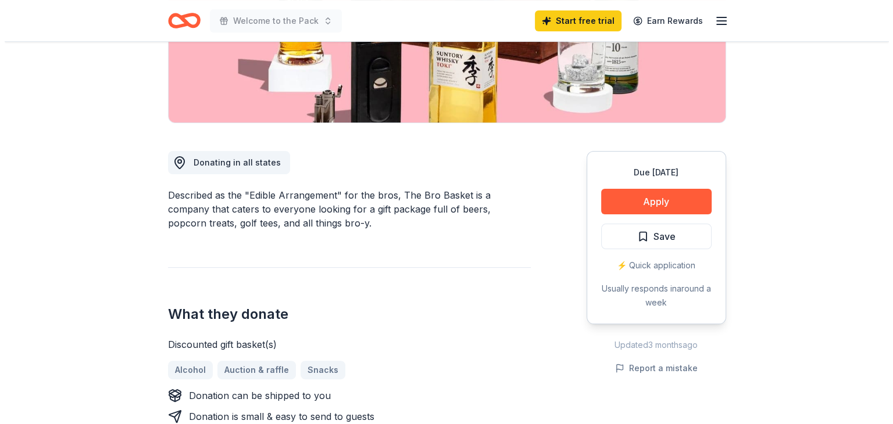
scroll to position [230, 0]
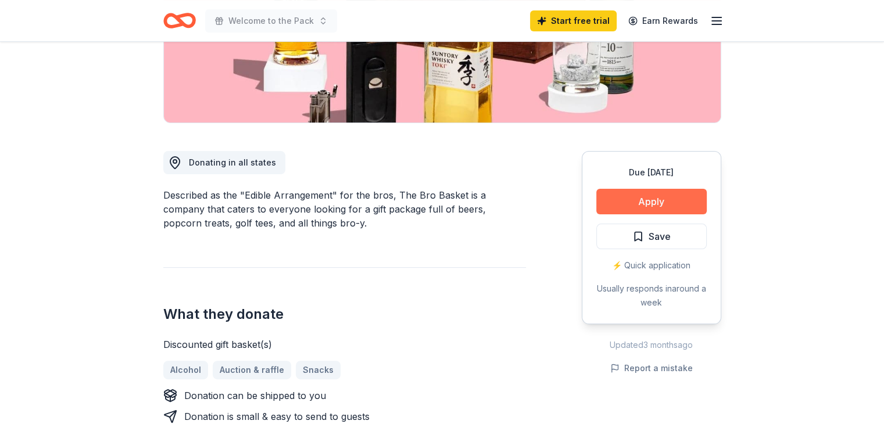
drag, startPoint x: 654, startPoint y: 202, endPoint x: 641, endPoint y: 202, distance: 13.4
click at [641, 202] on button "Apply" at bounding box center [652, 202] width 110 height 26
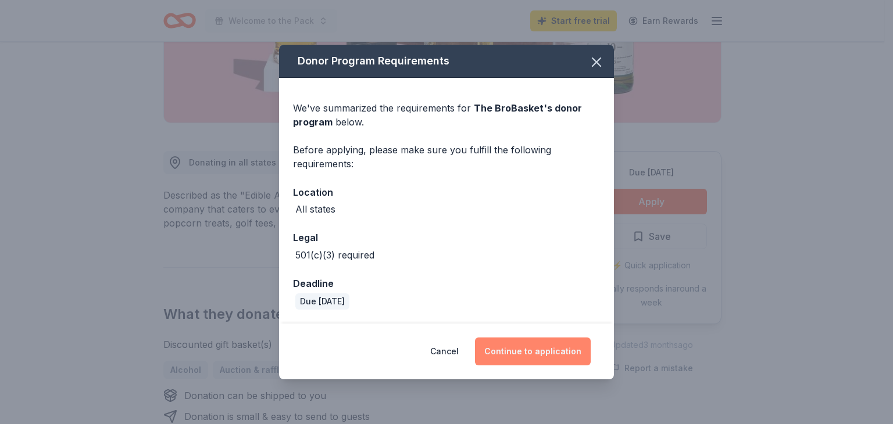
click at [553, 352] on button "Continue to application" at bounding box center [533, 352] width 116 height 28
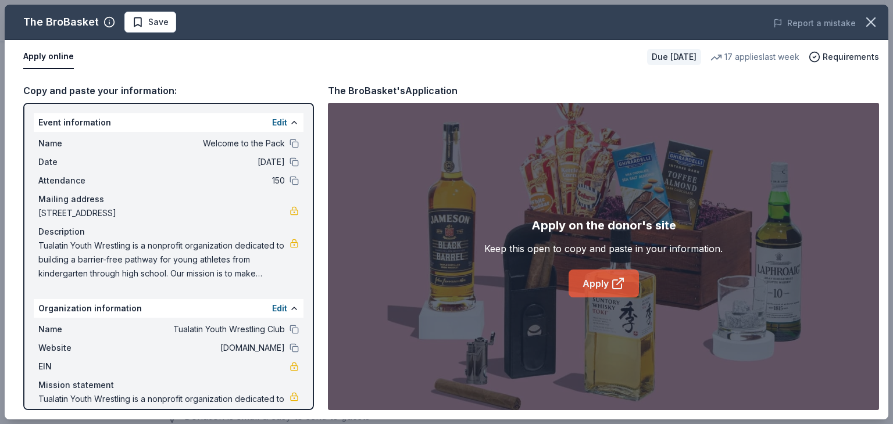
click at [605, 284] on link "Apply" at bounding box center [604, 284] width 70 height 28
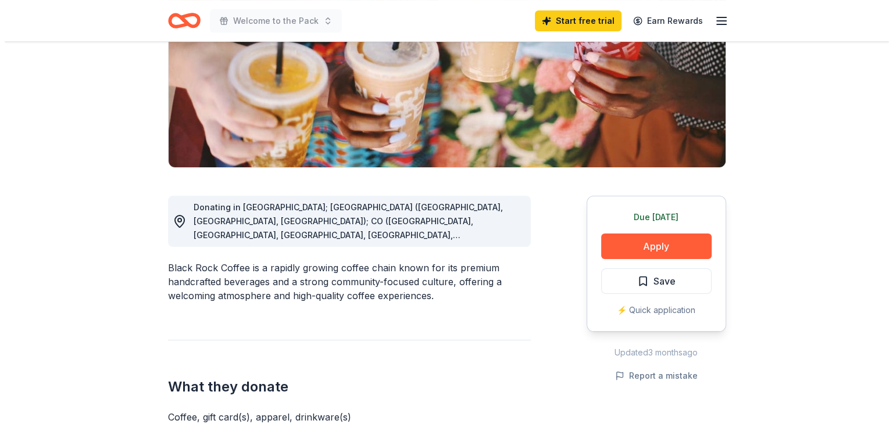
scroll to position [186, 0]
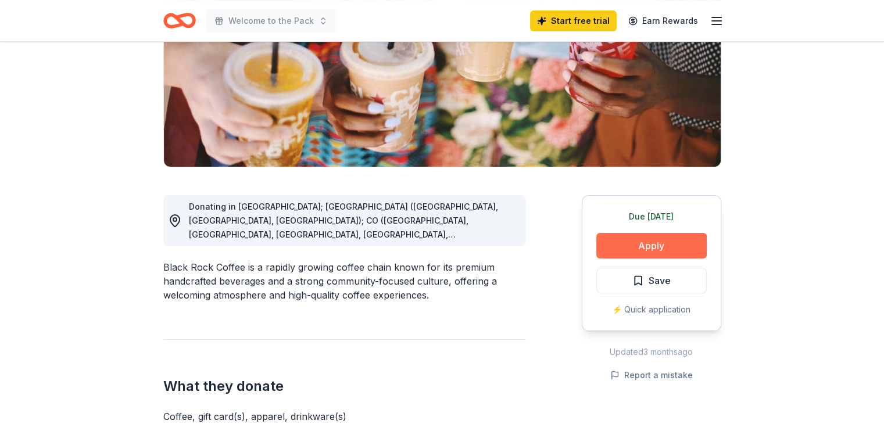
click at [634, 249] on button "Apply" at bounding box center [652, 246] width 110 height 26
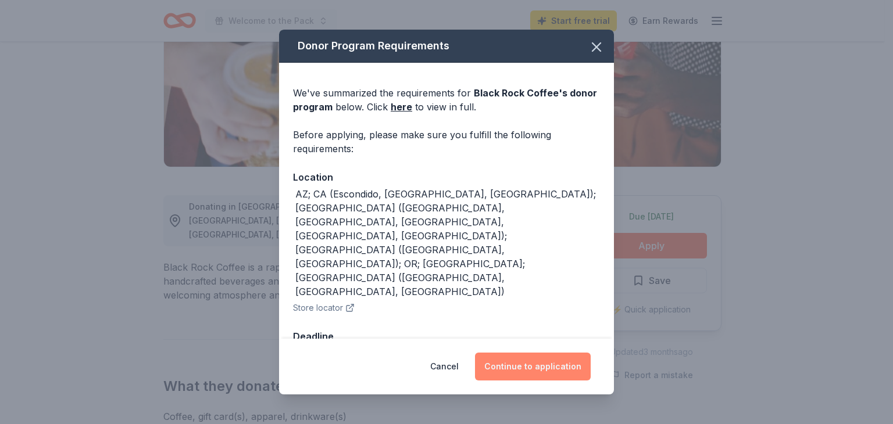
click at [552, 353] on button "Continue to application" at bounding box center [533, 367] width 116 height 28
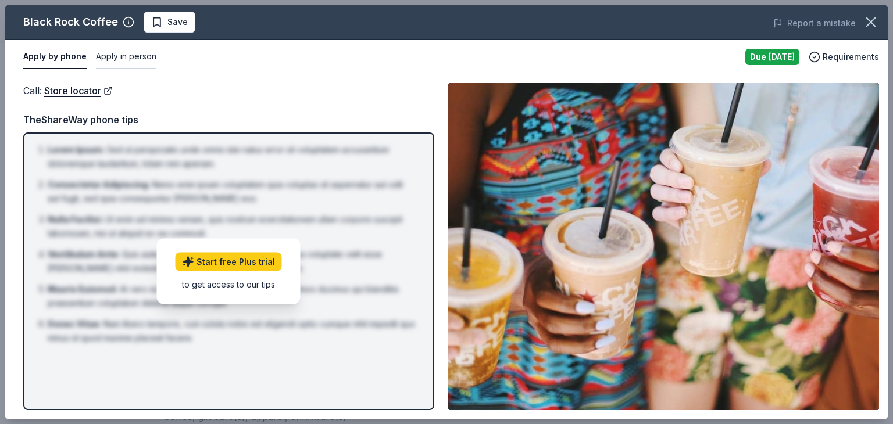
click at [144, 53] on button "Apply in person" at bounding box center [126, 57] width 60 height 24
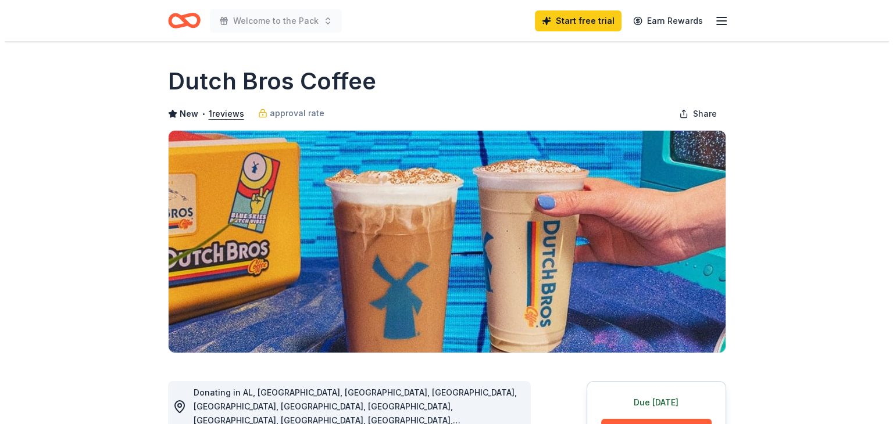
scroll to position [58, 0]
